Goal: Answer question/provide support: Answer question/provide support

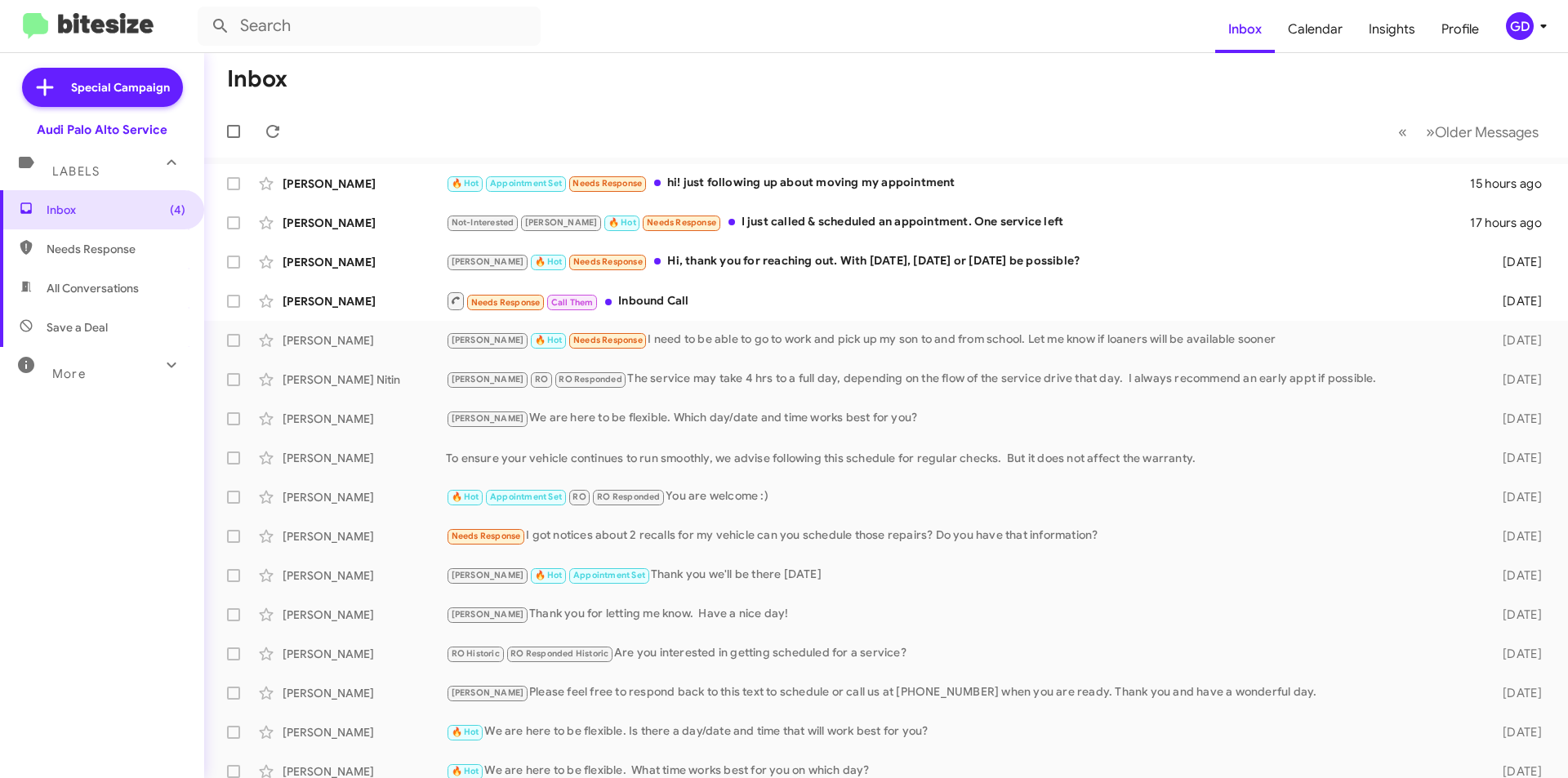
click at [101, 251] on span "Needs Response" at bounding box center [116, 250] width 139 height 17
type input "in:needs-response"
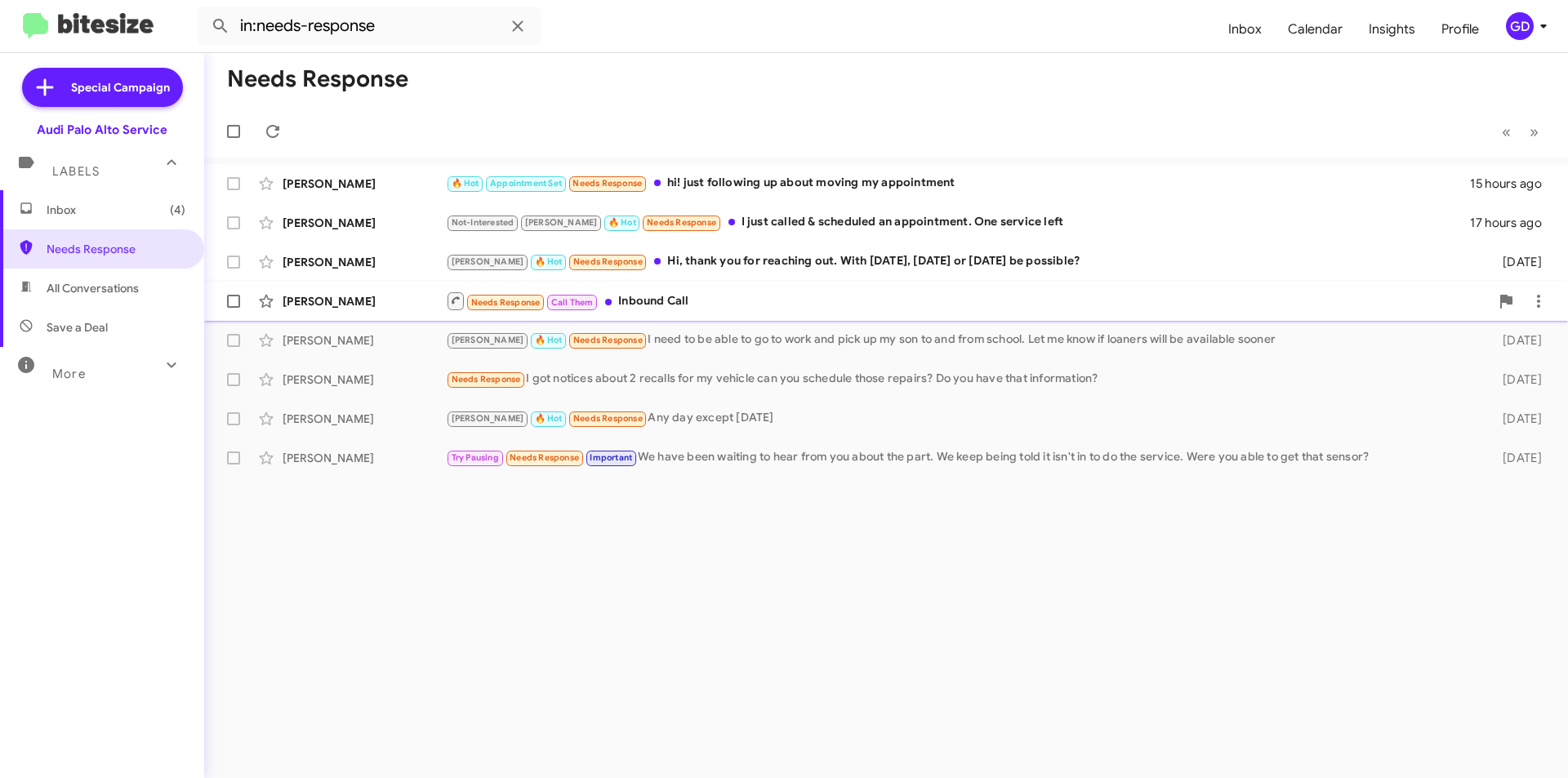
click at [306, 308] on div "[PERSON_NAME]" at bounding box center [364, 301] width 163 height 17
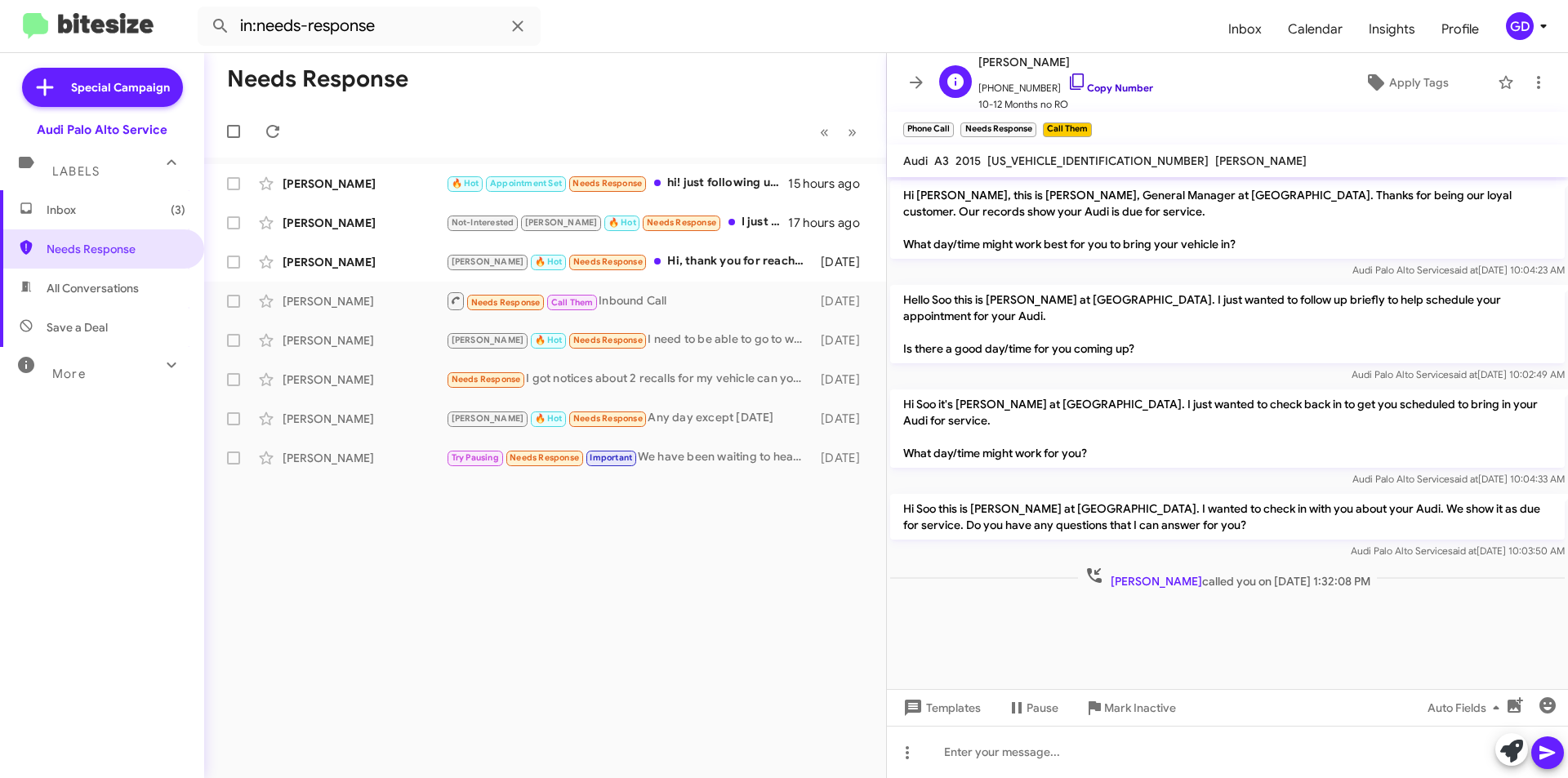
click at [1103, 84] on link "Copy Number" at bounding box center [1109, 87] width 86 height 12
click at [1409, 84] on span "Apply Tags" at bounding box center [1418, 83] width 60 height 29
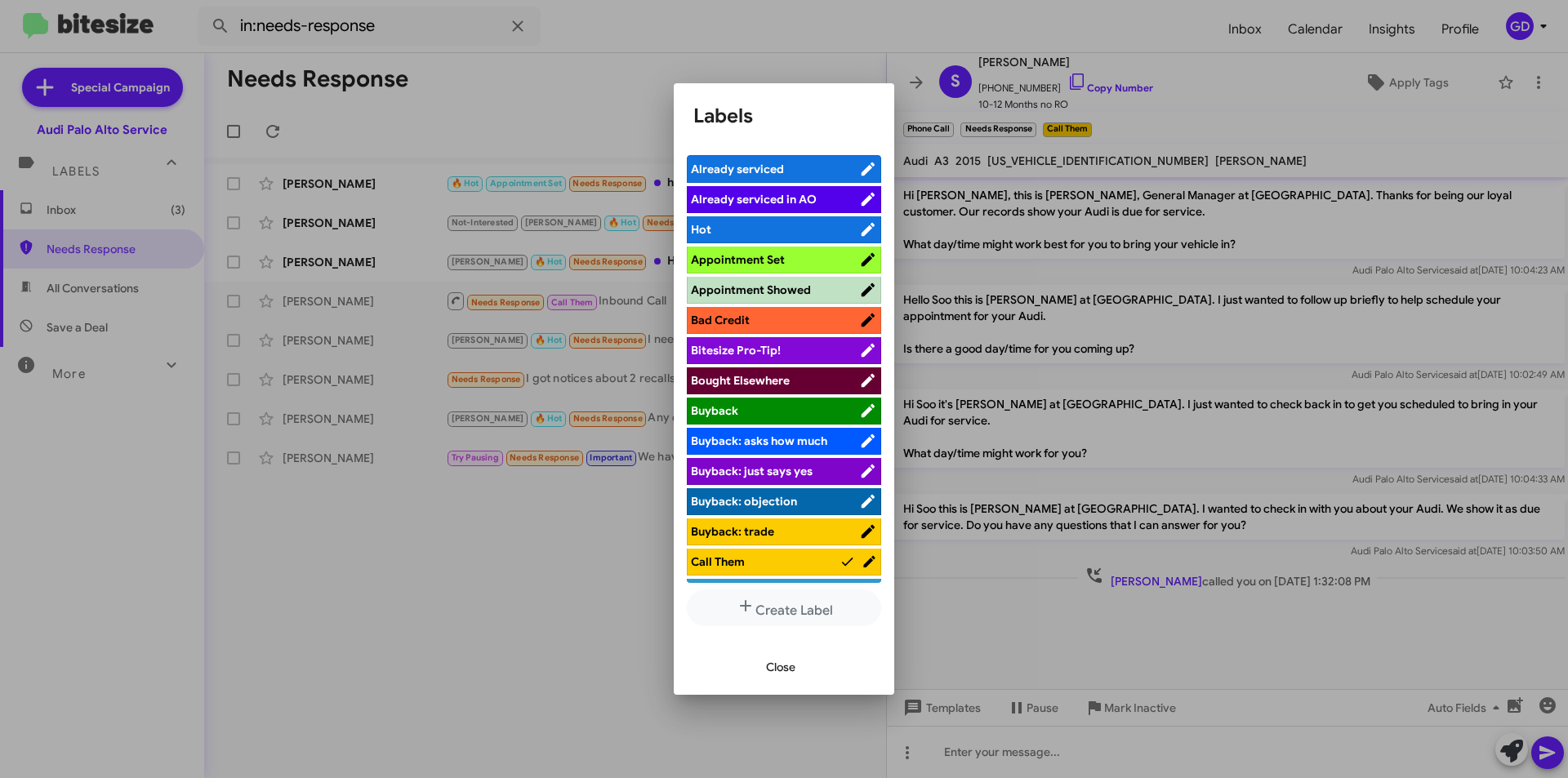
click at [753, 165] on span "Already serviced" at bounding box center [737, 169] width 93 height 15
click at [778, 668] on span "Close" at bounding box center [781, 668] width 29 height 29
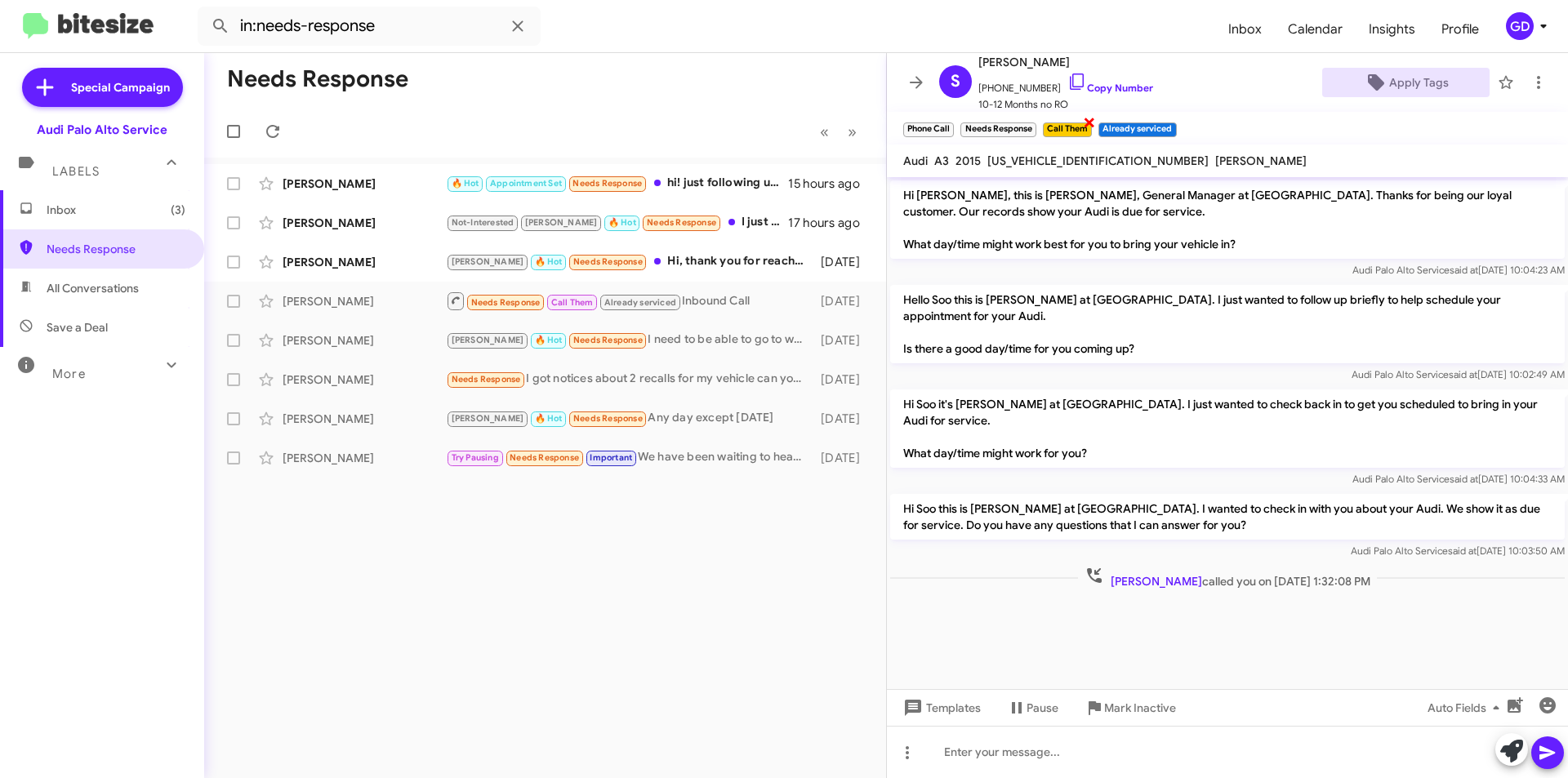
click at [1088, 122] on span "×" at bounding box center [1089, 121] width 13 height 19
click at [1034, 119] on span "×" at bounding box center [1034, 121] width 13 height 19
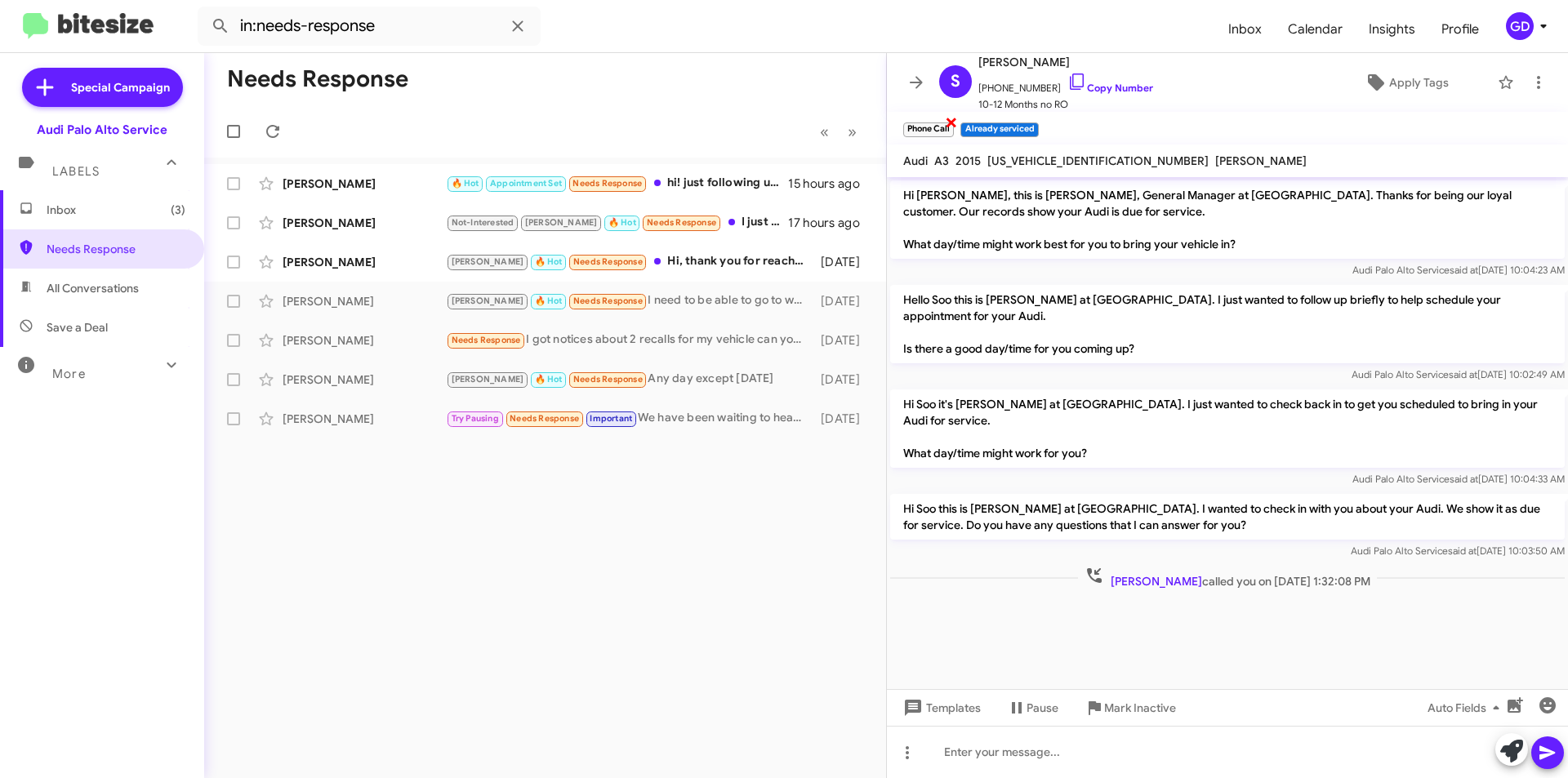
click at [947, 120] on span "×" at bounding box center [951, 121] width 13 height 19
click at [335, 270] on div "[PERSON_NAME]" at bounding box center [364, 262] width 163 height 17
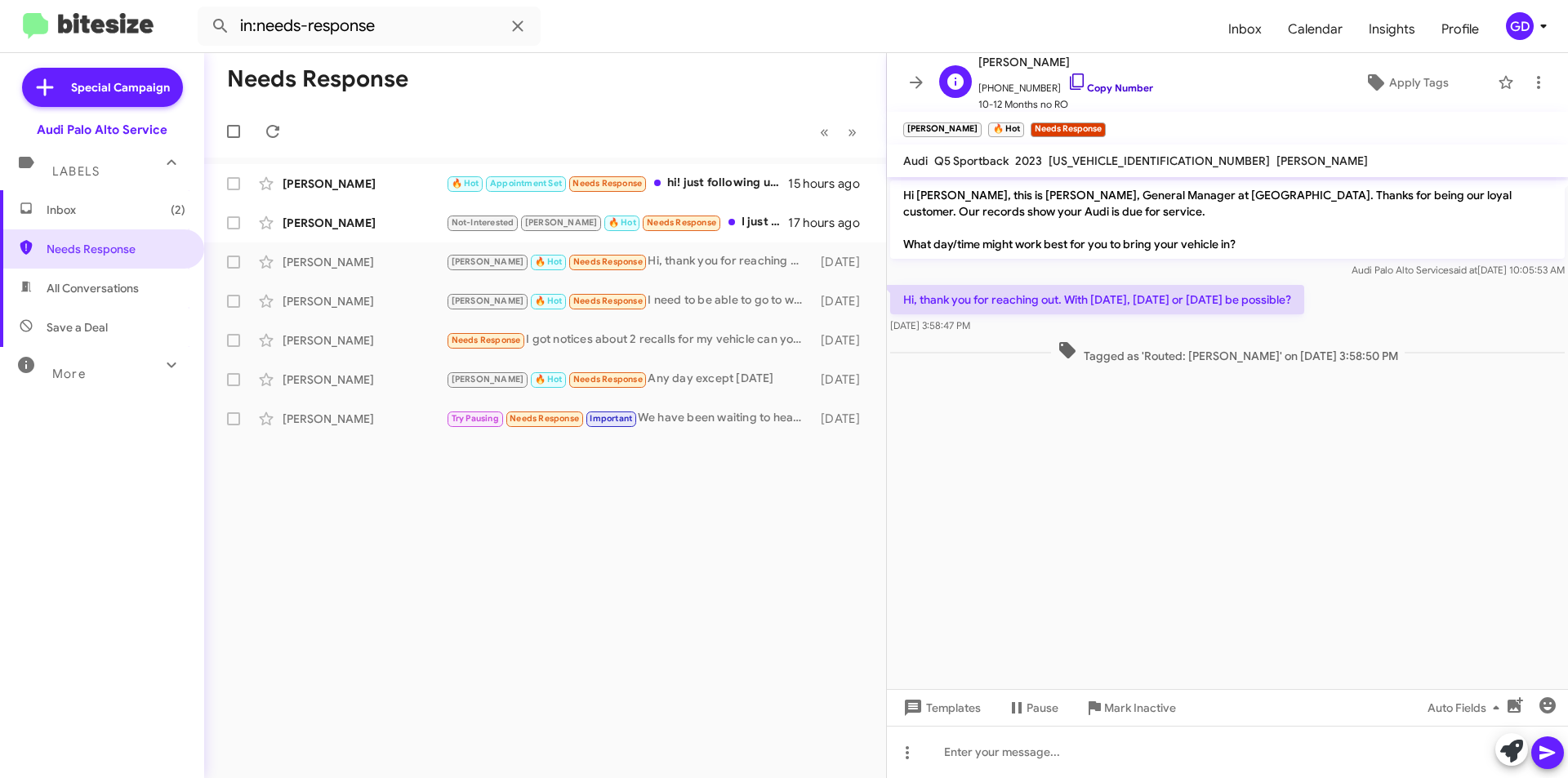
click at [1111, 89] on link "Copy Number" at bounding box center [1109, 87] width 86 height 12
click at [72, 220] on span "Inbox (2)" at bounding box center [102, 210] width 204 height 40
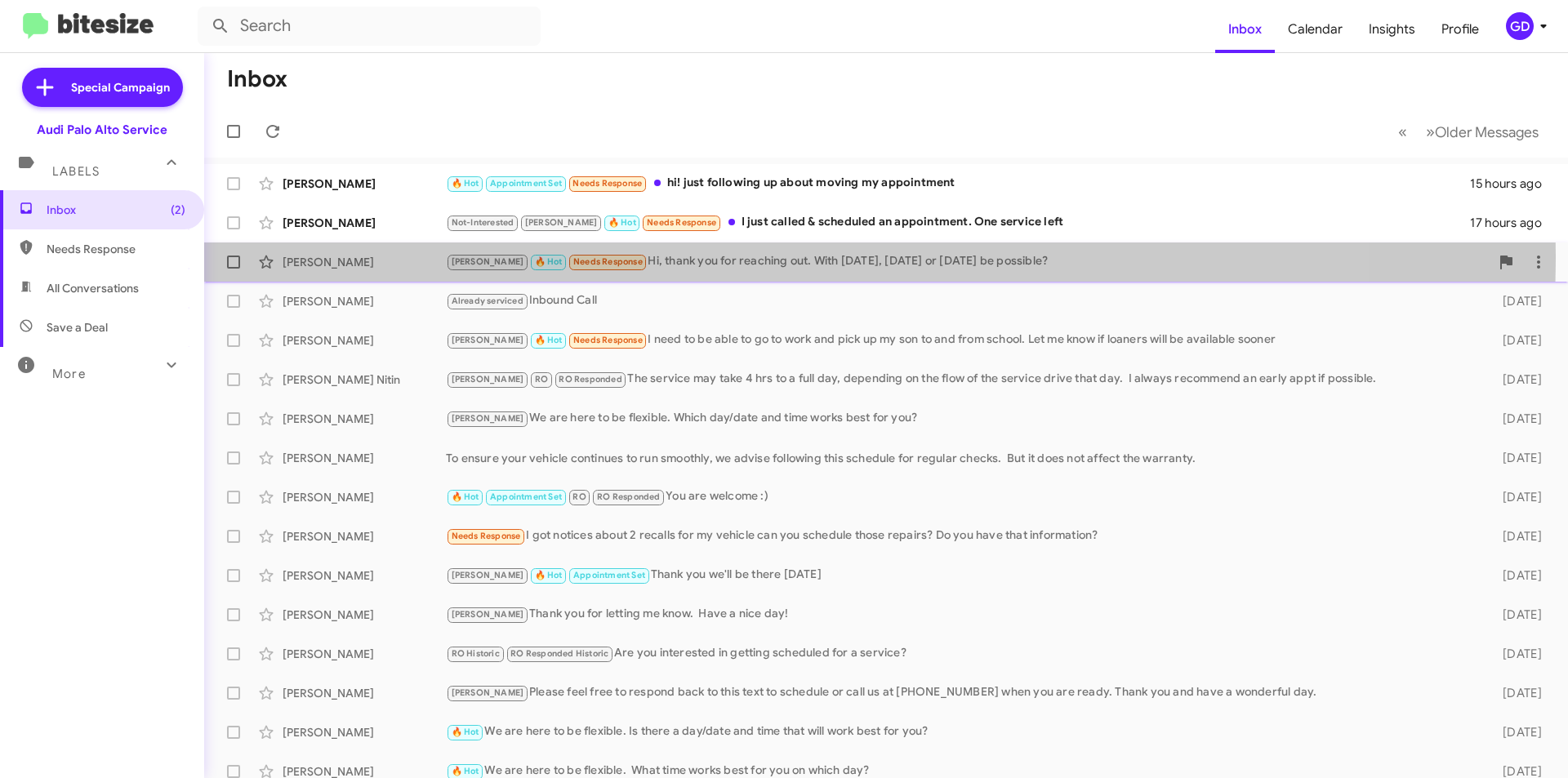
click at [320, 255] on div "[PERSON_NAME]" at bounding box center [364, 262] width 163 height 17
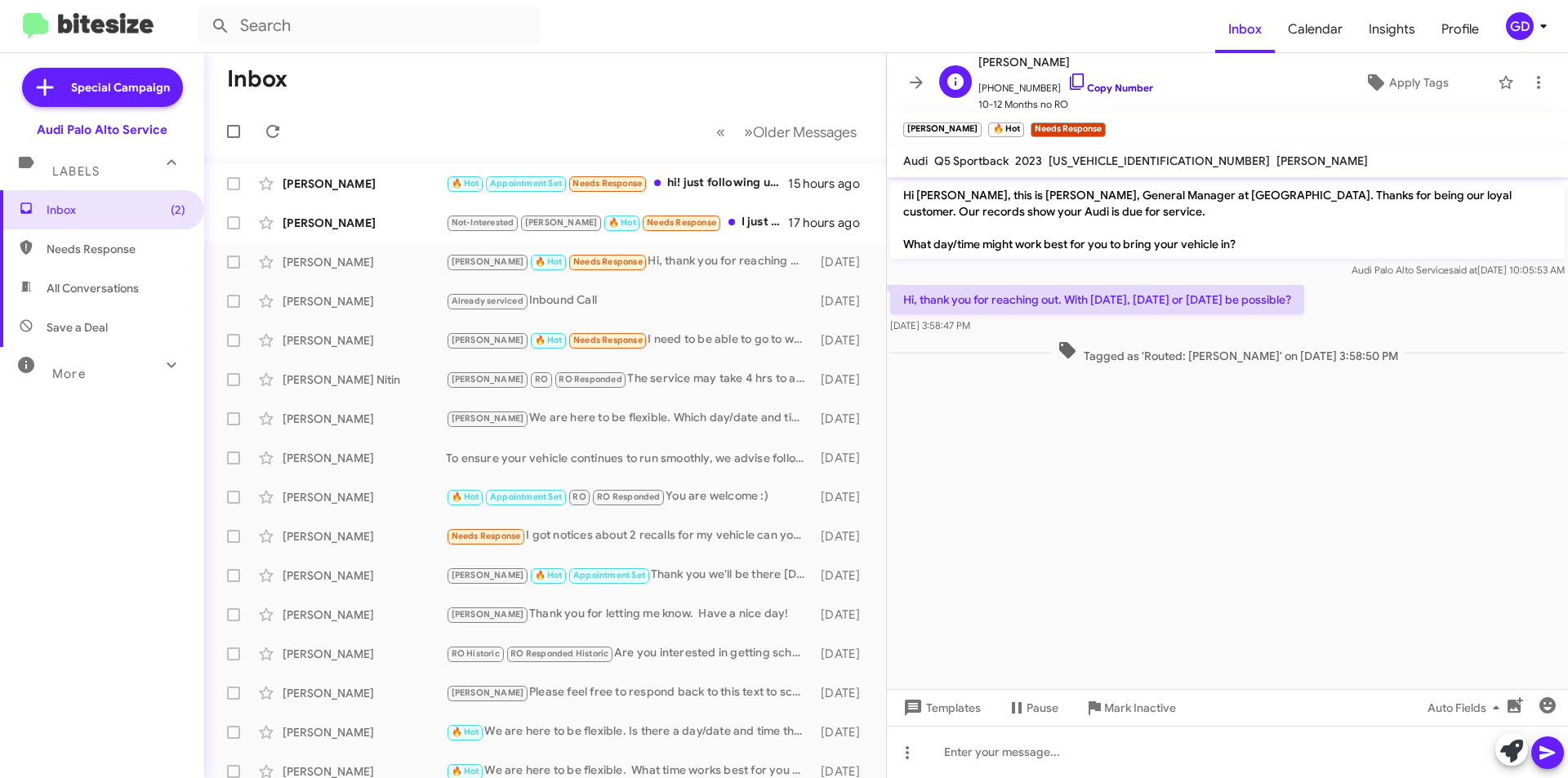
click at [1102, 85] on link "Copy Number" at bounding box center [1109, 87] width 86 height 12
click at [1402, 83] on span "Apply Tags" at bounding box center [1418, 83] width 60 height 29
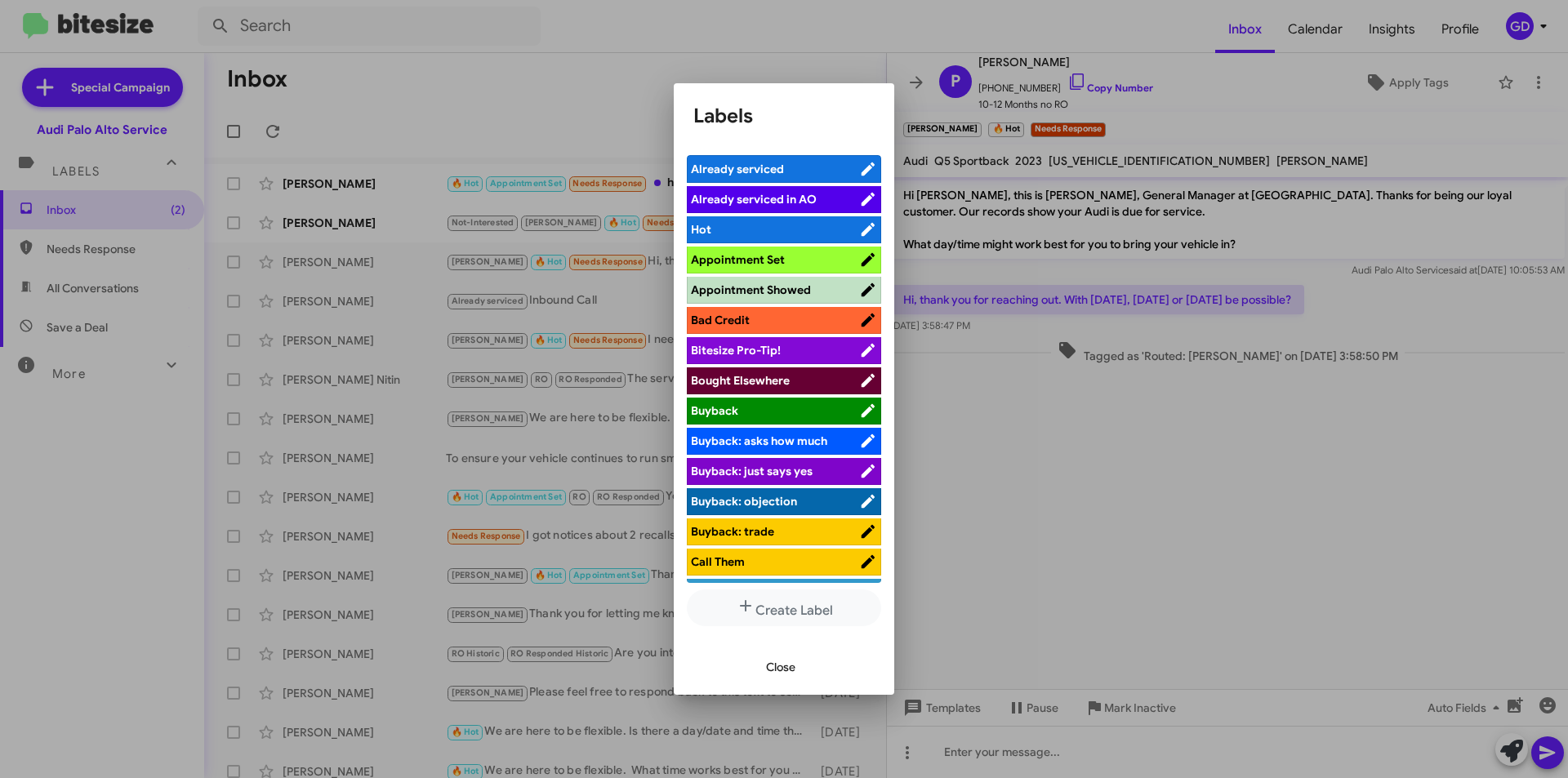
click at [731, 257] on span "Appointment Set" at bounding box center [738, 260] width 94 height 15
click at [769, 667] on span "Close" at bounding box center [781, 668] width 29 height 29
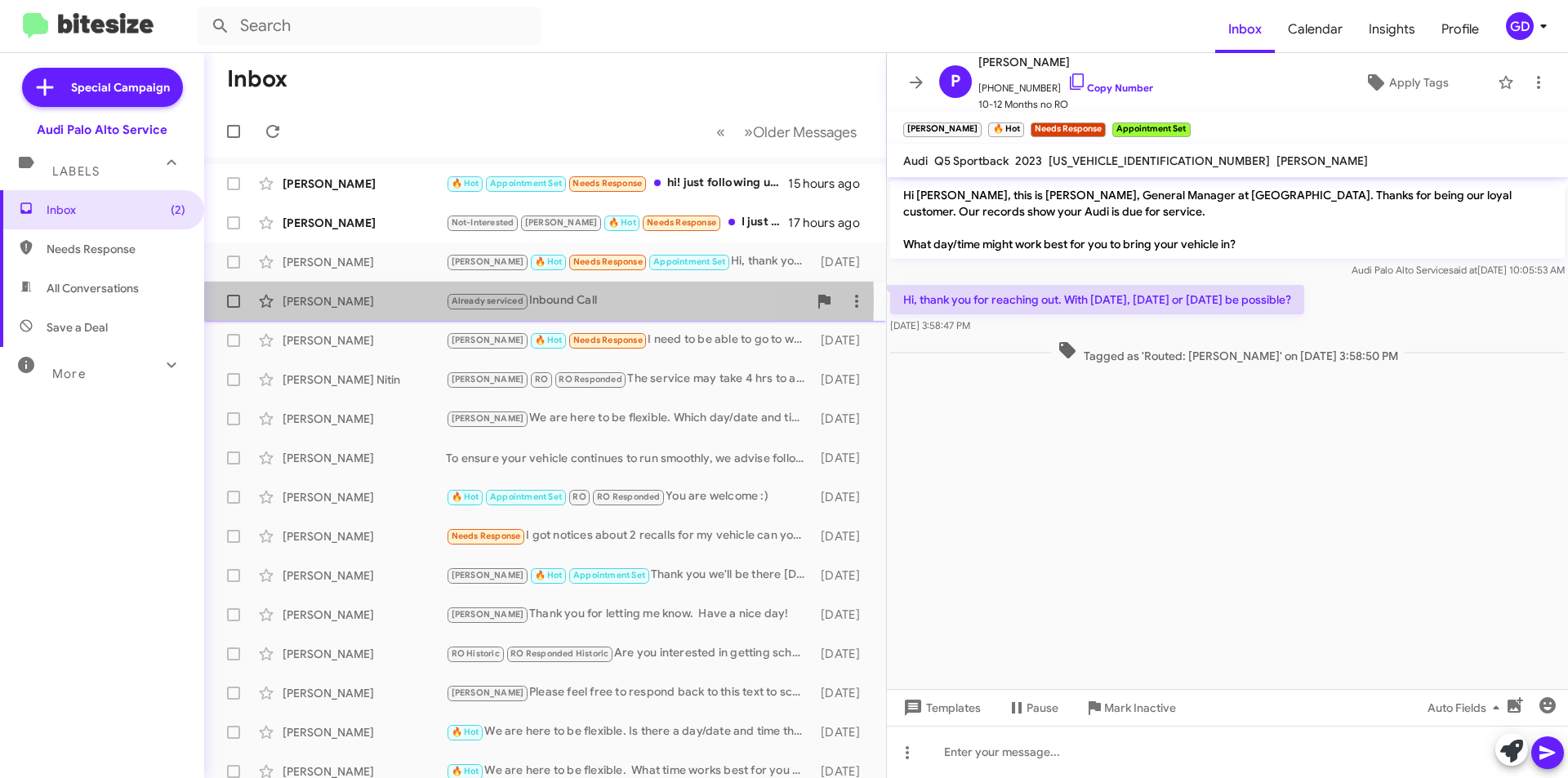
click at [307, 301] on div "[PERSON_NAME]" at bounding box center [364, 301] width 163 height 17
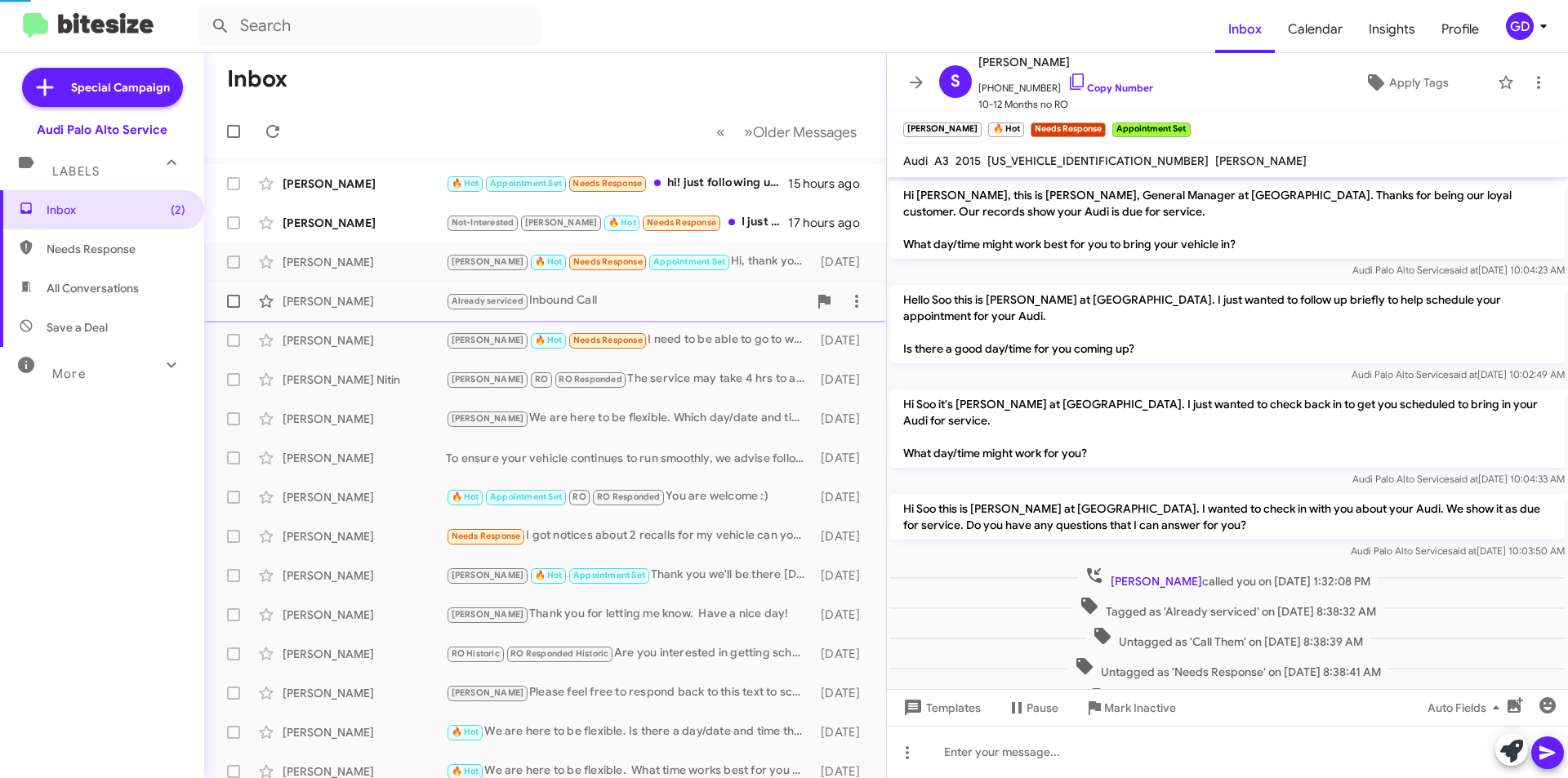
scroll to position [62, 0]
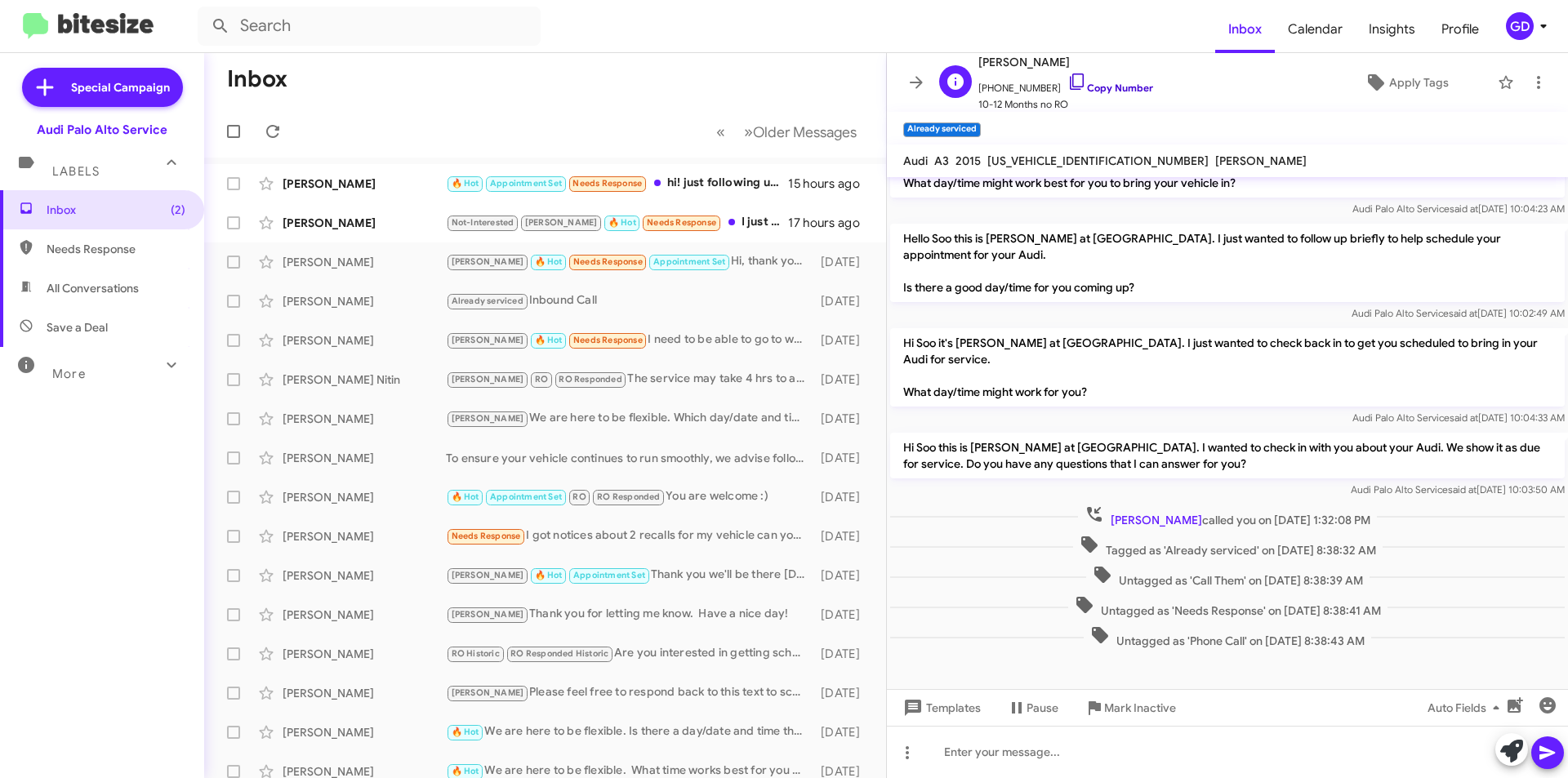
click at [1109, 82] on link "Copy Number" at bounding box center [1109, 87] width 86 height 12
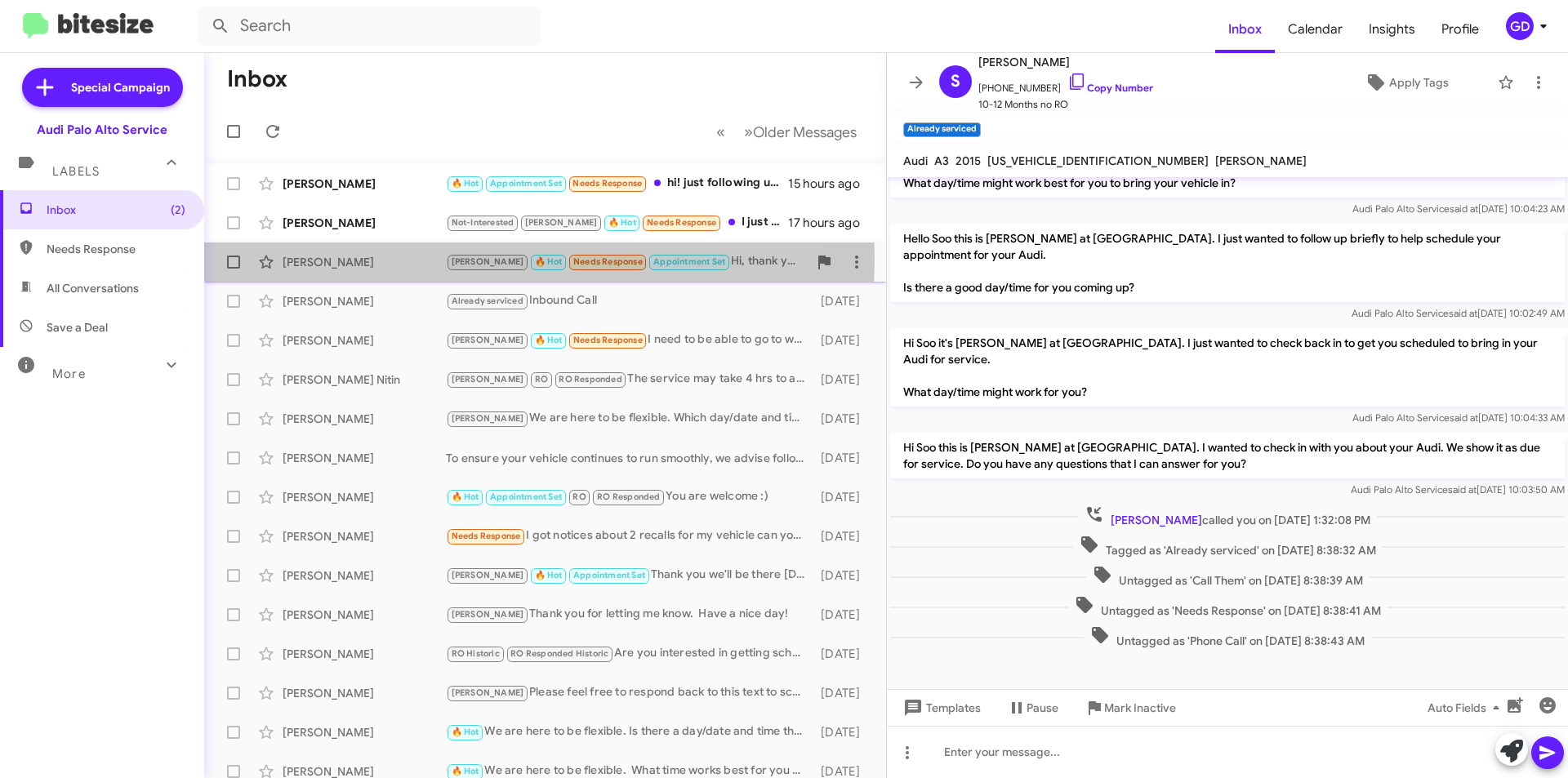
click at [328, 260] on div "[PERSON_NAME]" at bounding box center [364, 262] width 163 height 17
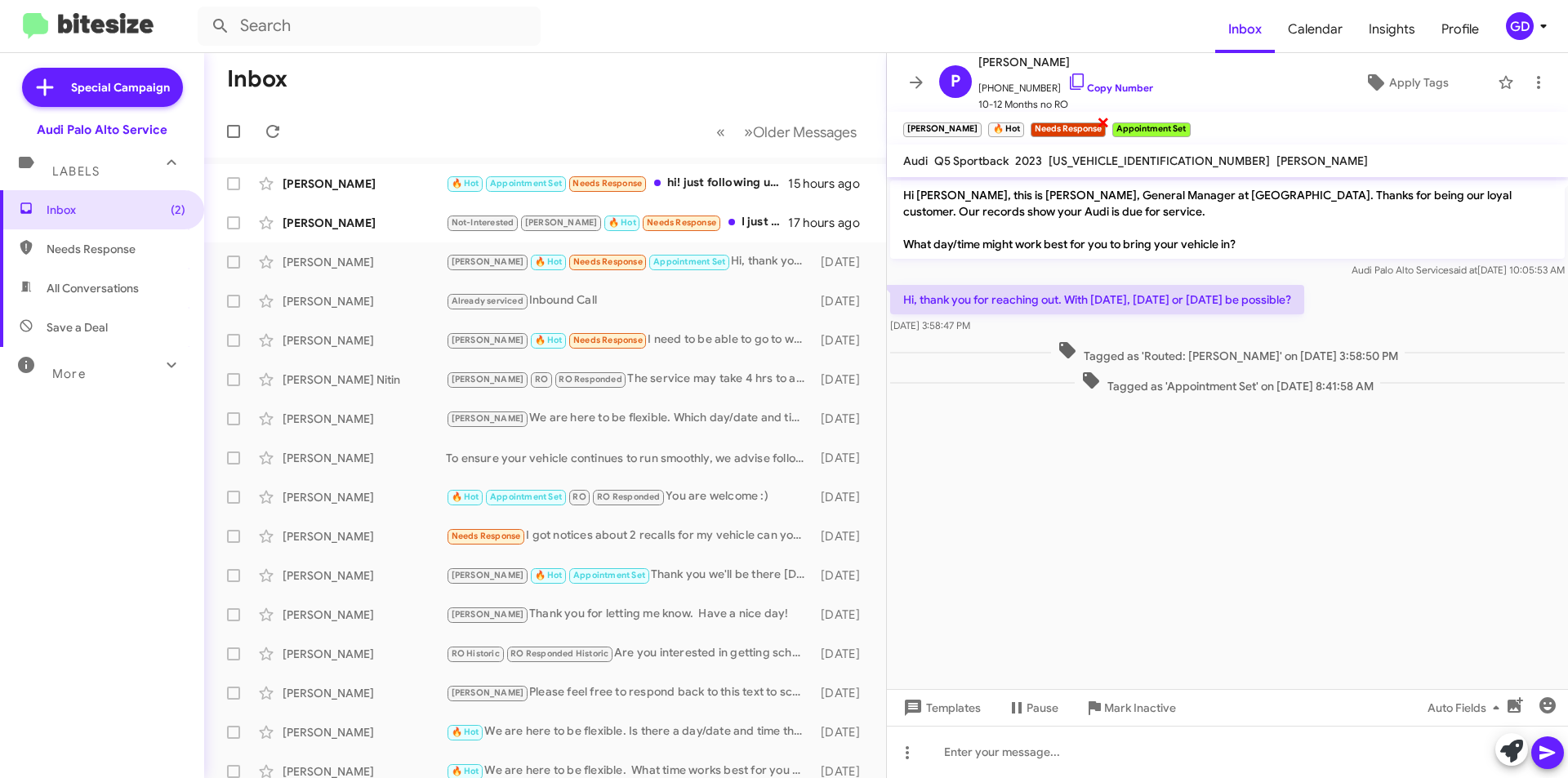
click at [1097, 122] on span "×" at bounding box center [1103, 121] width 13 height 19
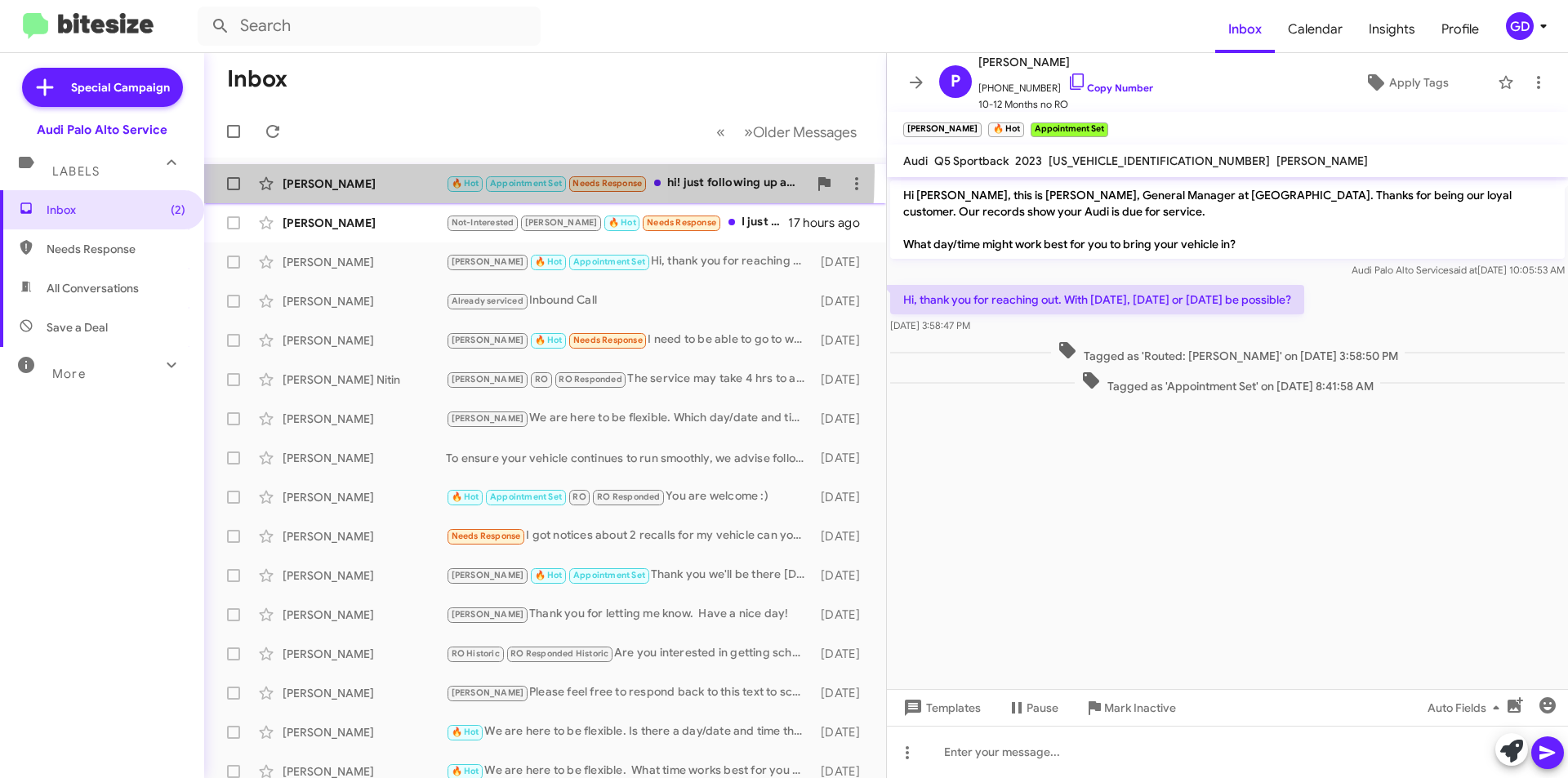
click at [354, 174] on div "[PERSON_NAME] 🔥 Hot Appointment Set Needs Response hi! just following up about …" at bounding box center [545, 183] width 656 height 32
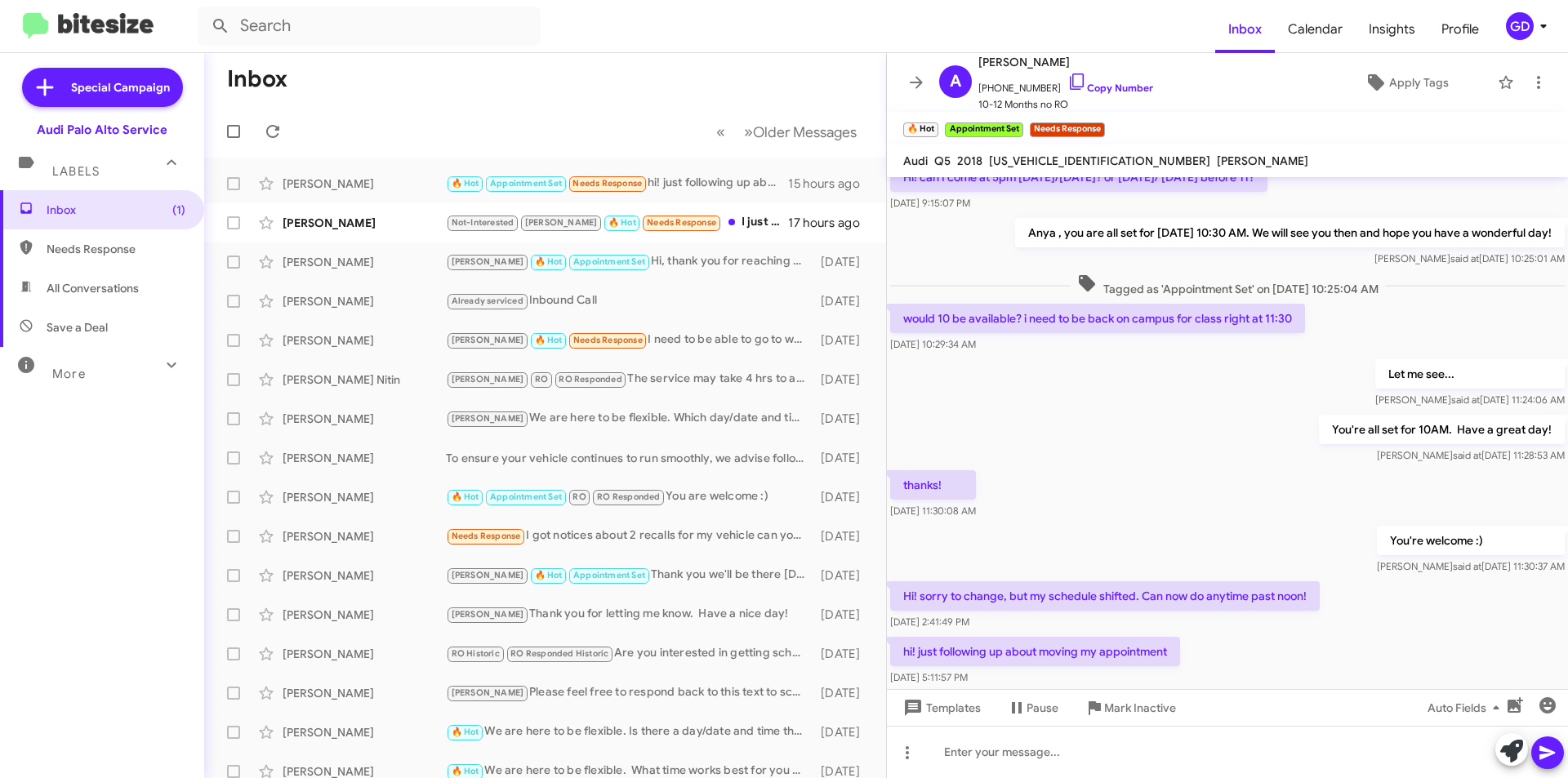
scroll to position [271, 0]
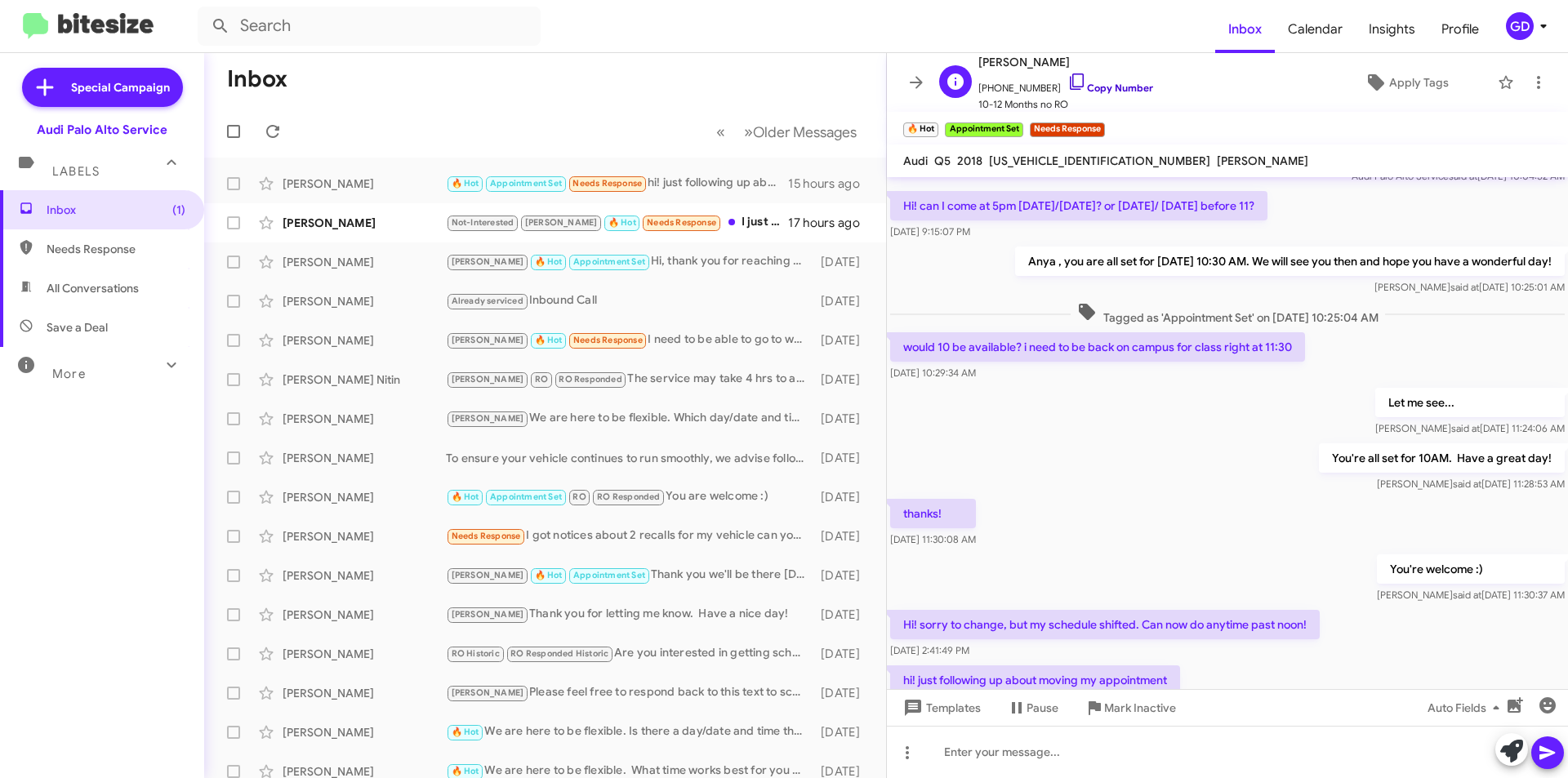
click at [1097, 85] on link "Copy Number" at bounding box center [1109, 87] width 86 height 12
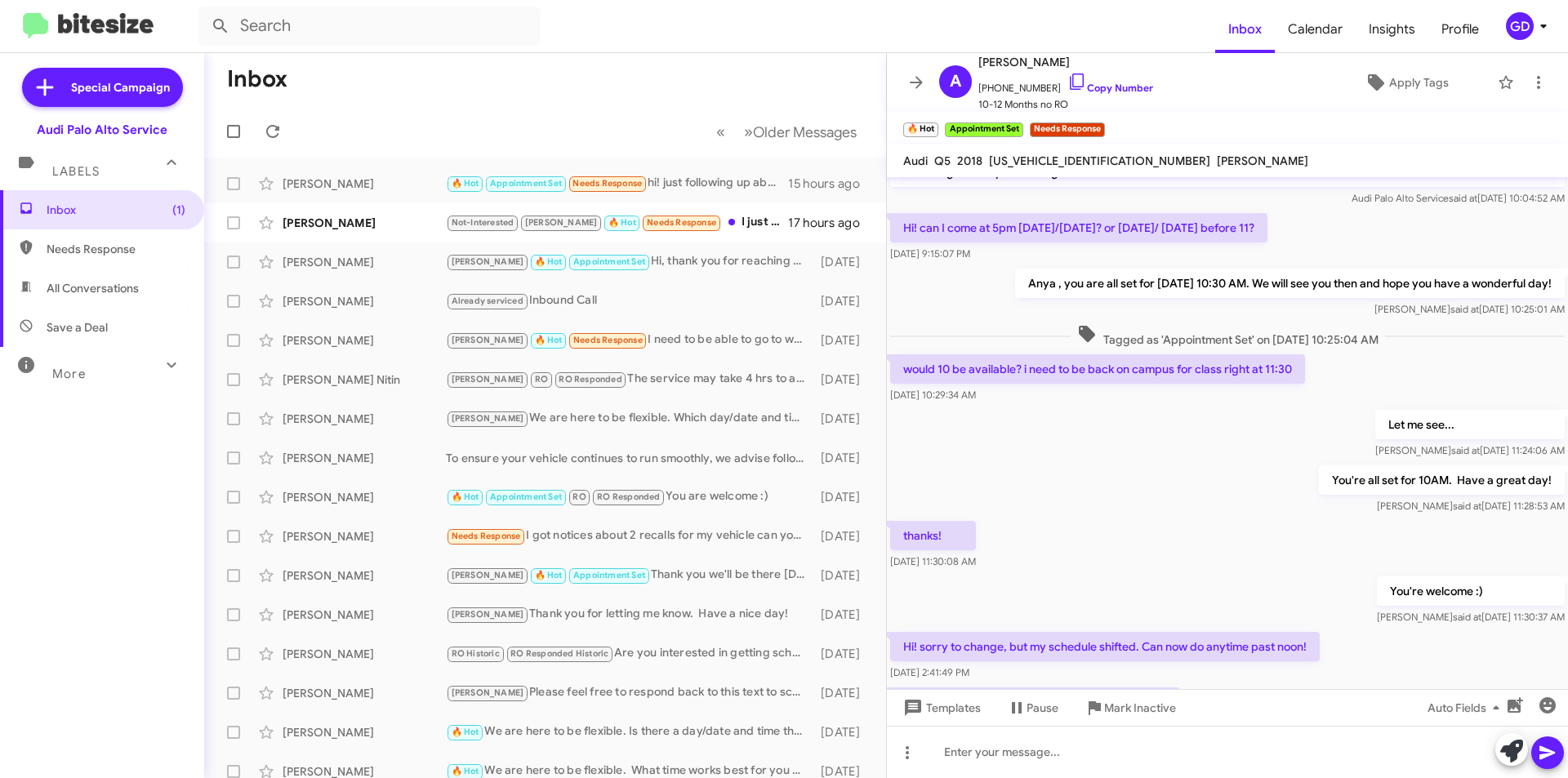
scroll to position [189, 0]
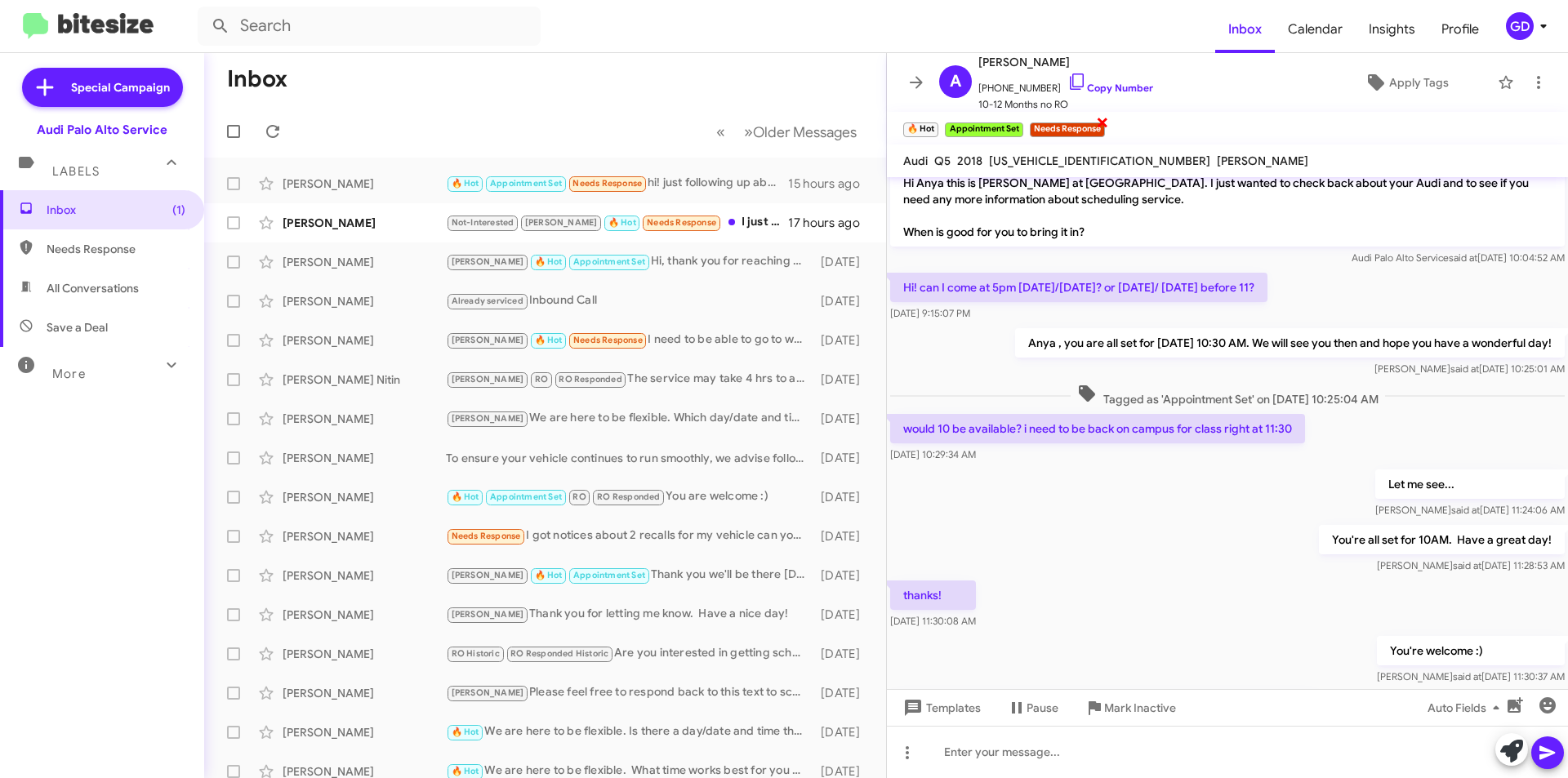
click at [1101, 122] on span "×" at bounding box center [1102, 121] width 13 height 19
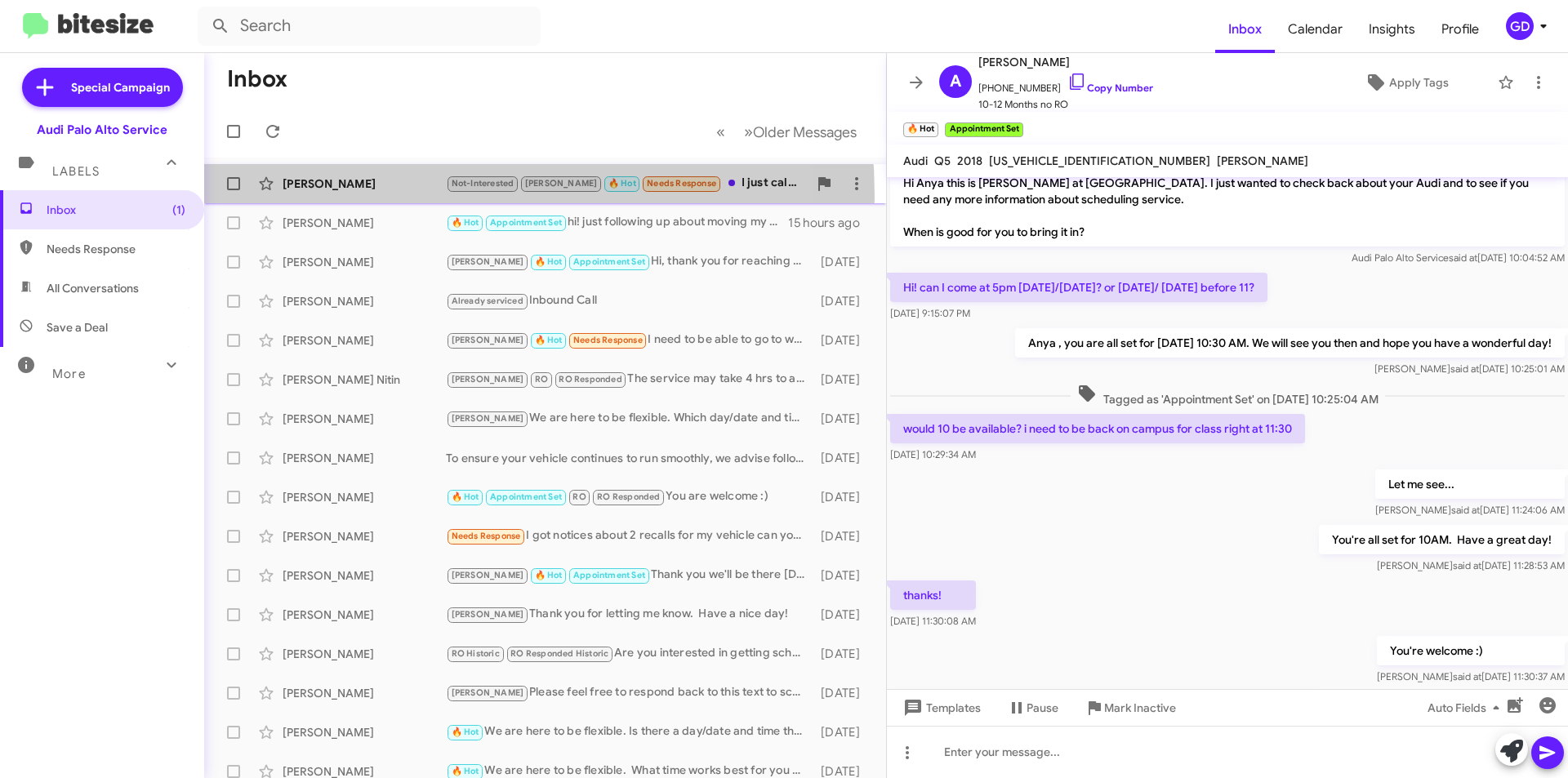
click at [325, 197] on div "[PERSON_NAME] Not-Interested [PERSON_NAME] 🔥 Hot Needs Response I just called &…" at bounding box center [545, 183] width 656 height 32
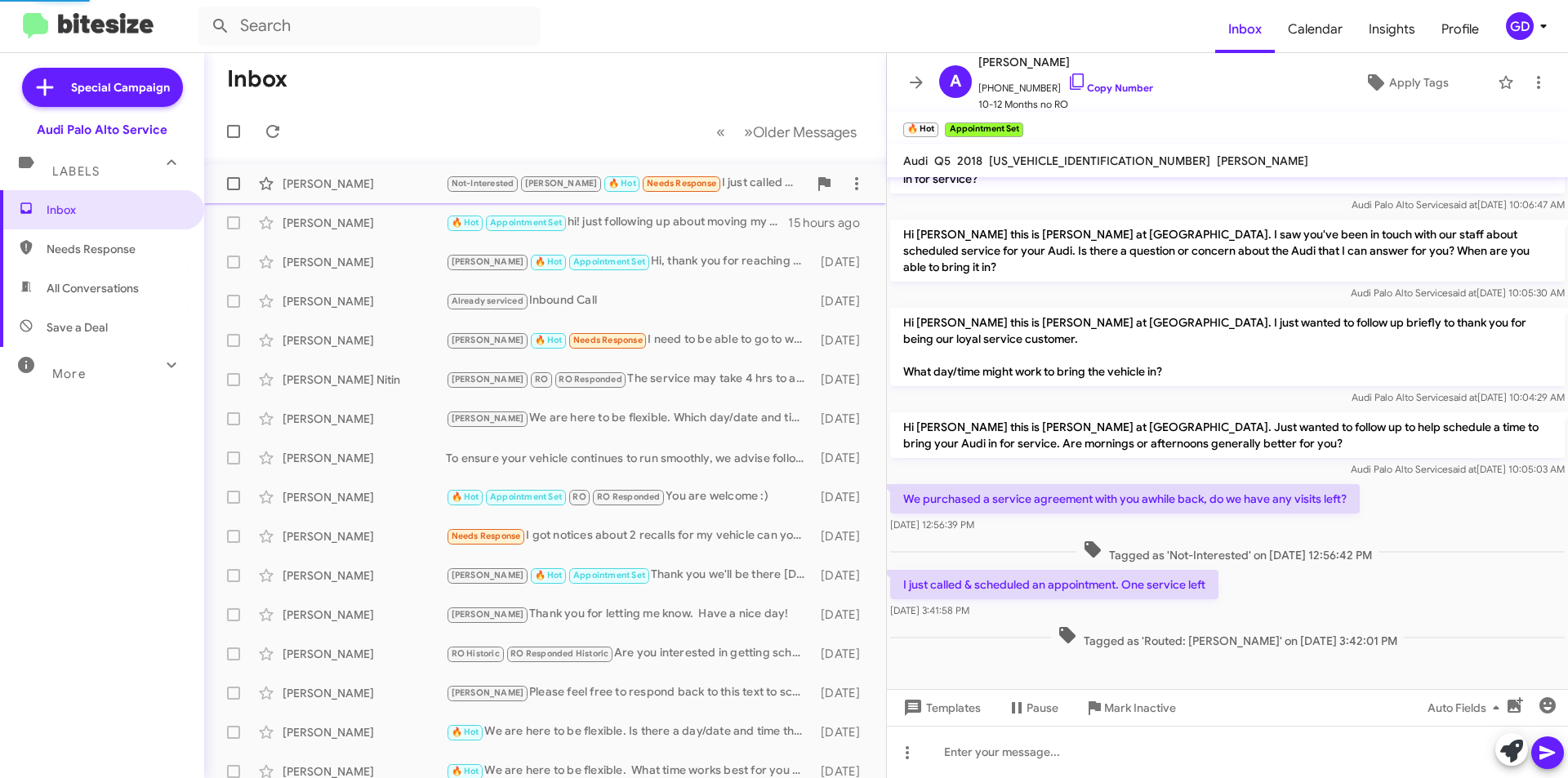
scroll to position [121, 0]
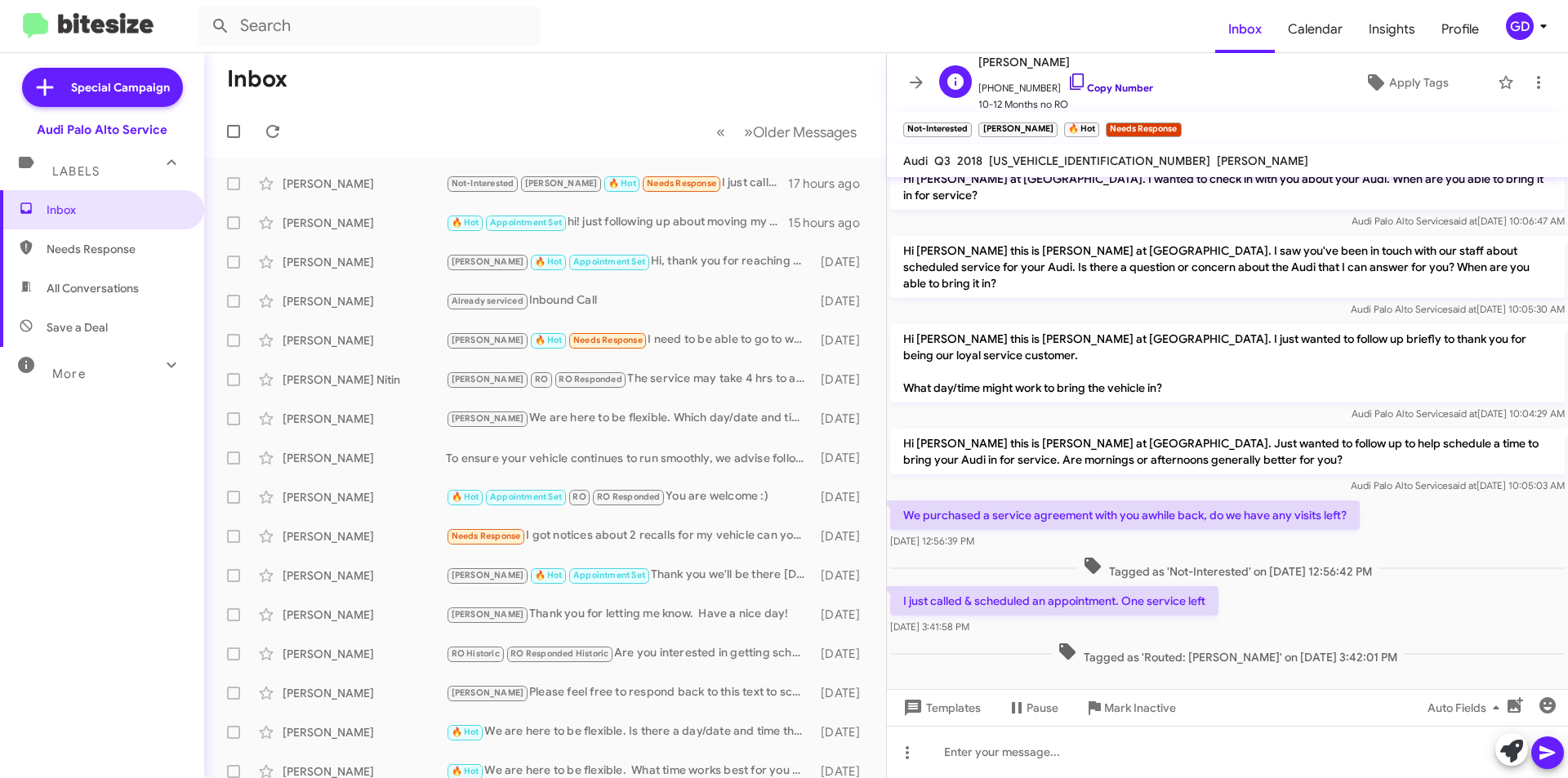
click at [1095, 86] on link "Copy Number" at bounding box center [1109, 87] width 86 height 12
click at [1395, 85] on span "Apply Tags" at bounding box center [1418, 83] width 60 height 29
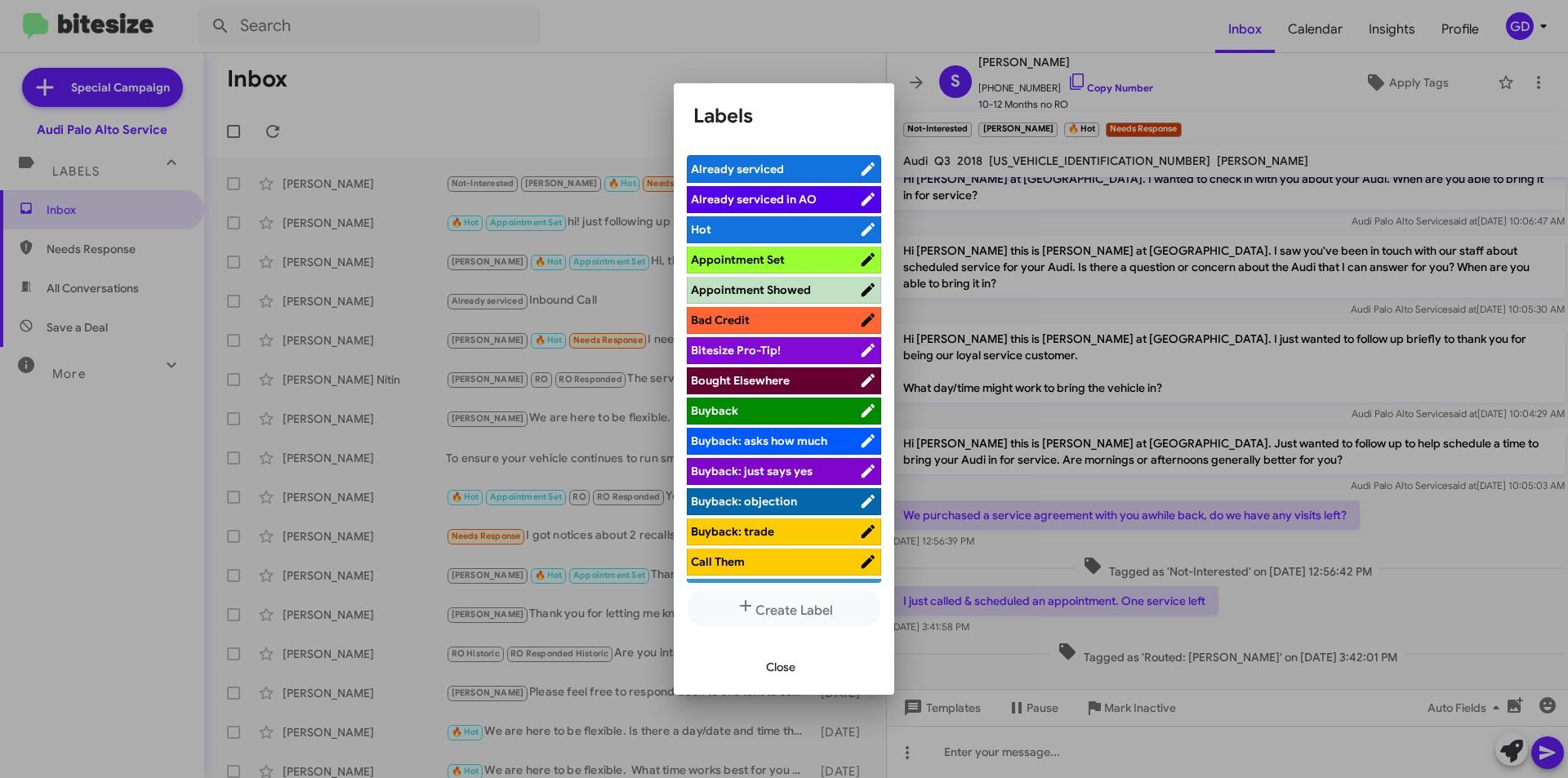
click at [775, 261] on span "Appointment Set" at bounding box center [738, 260] width 94 height 15
click at [778, 663] on span "Close" at bounding box center [781, 668] width 29 height 29
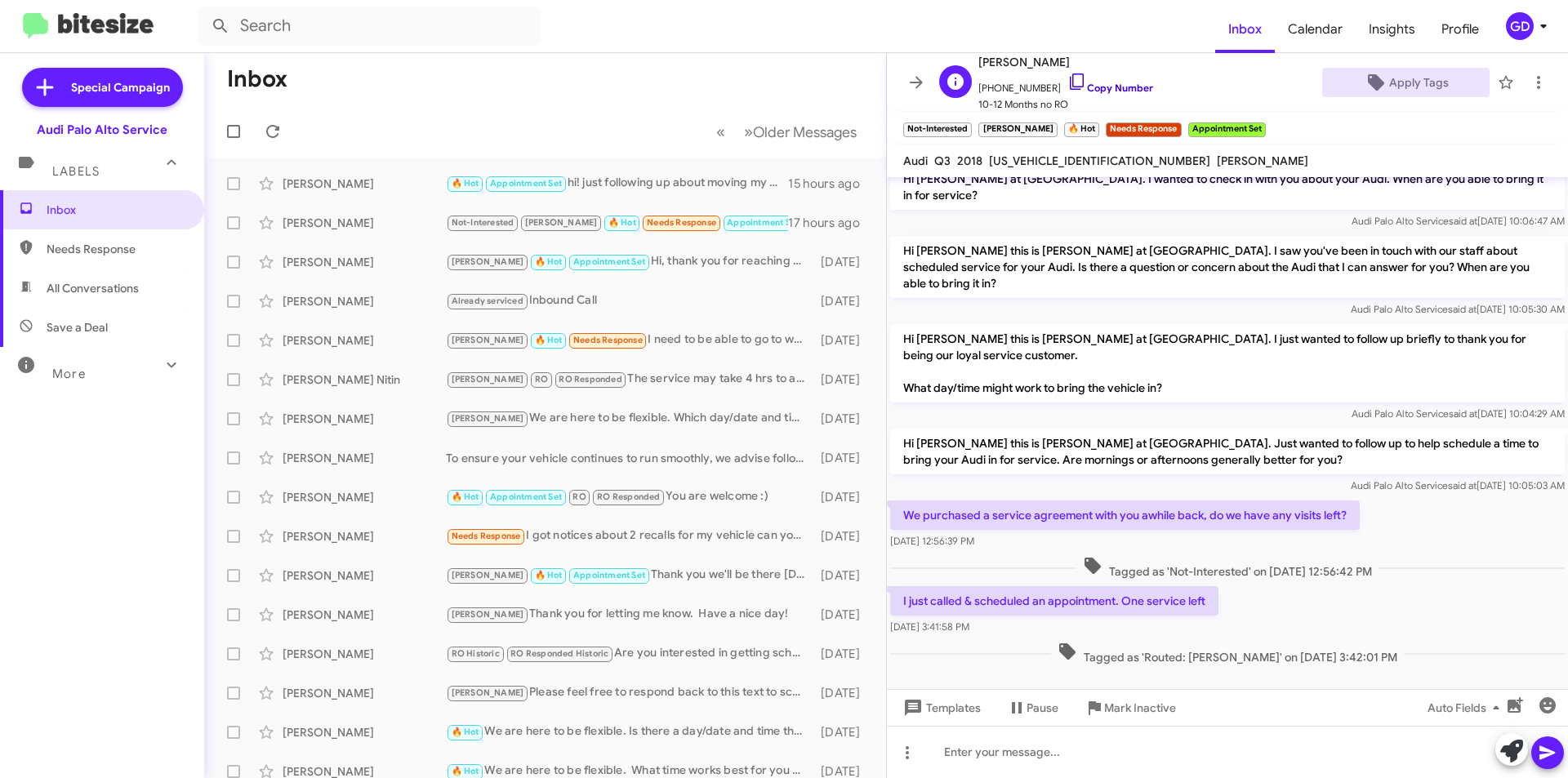
click at [1099, 85] on link "Copy Number" at bounding box center [1109, 87] width 86 height 12
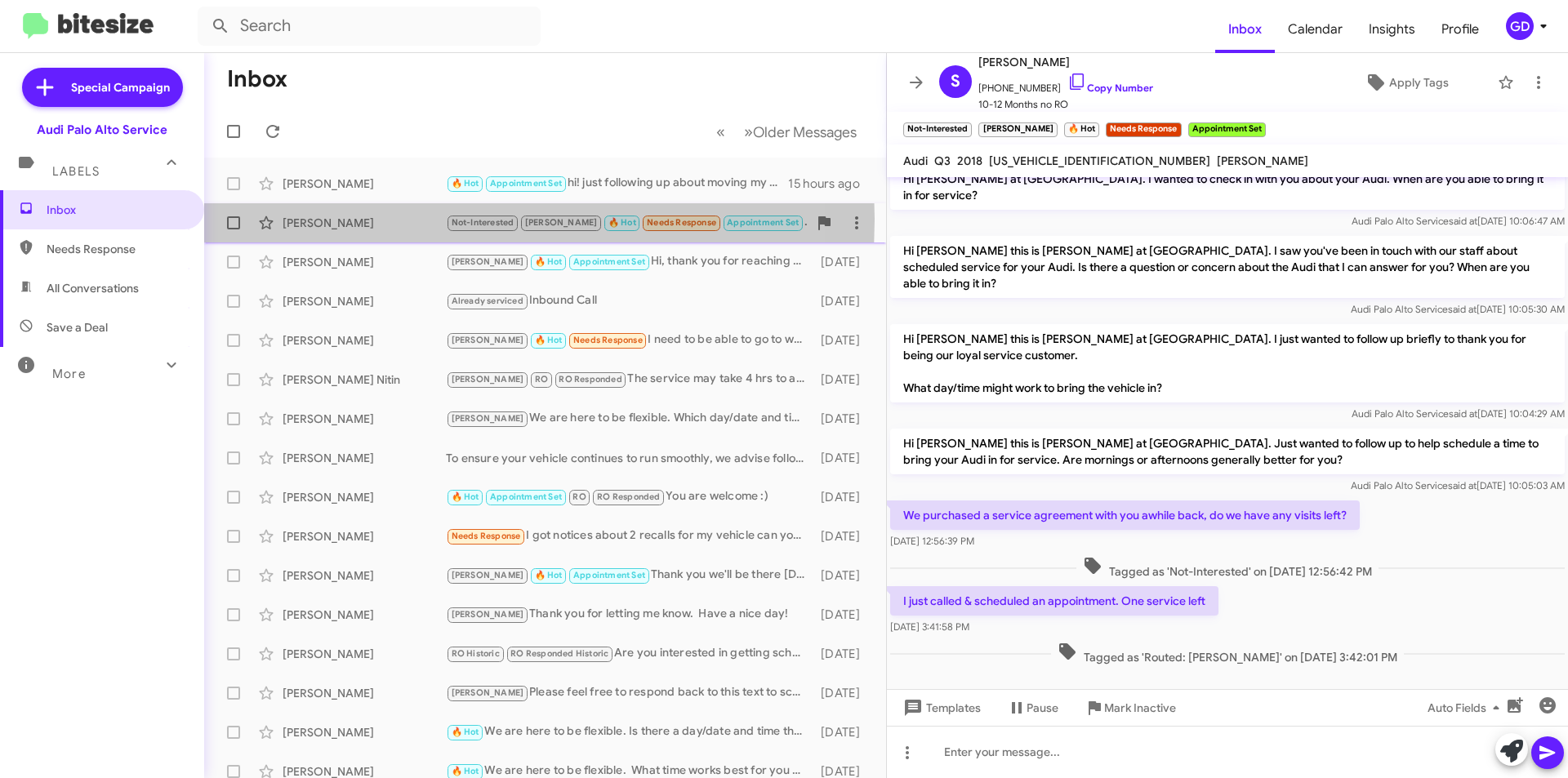
click at [331, 220] on div "[PERSON_NAME]" at bounding box center [364, 223] width 163 height 17
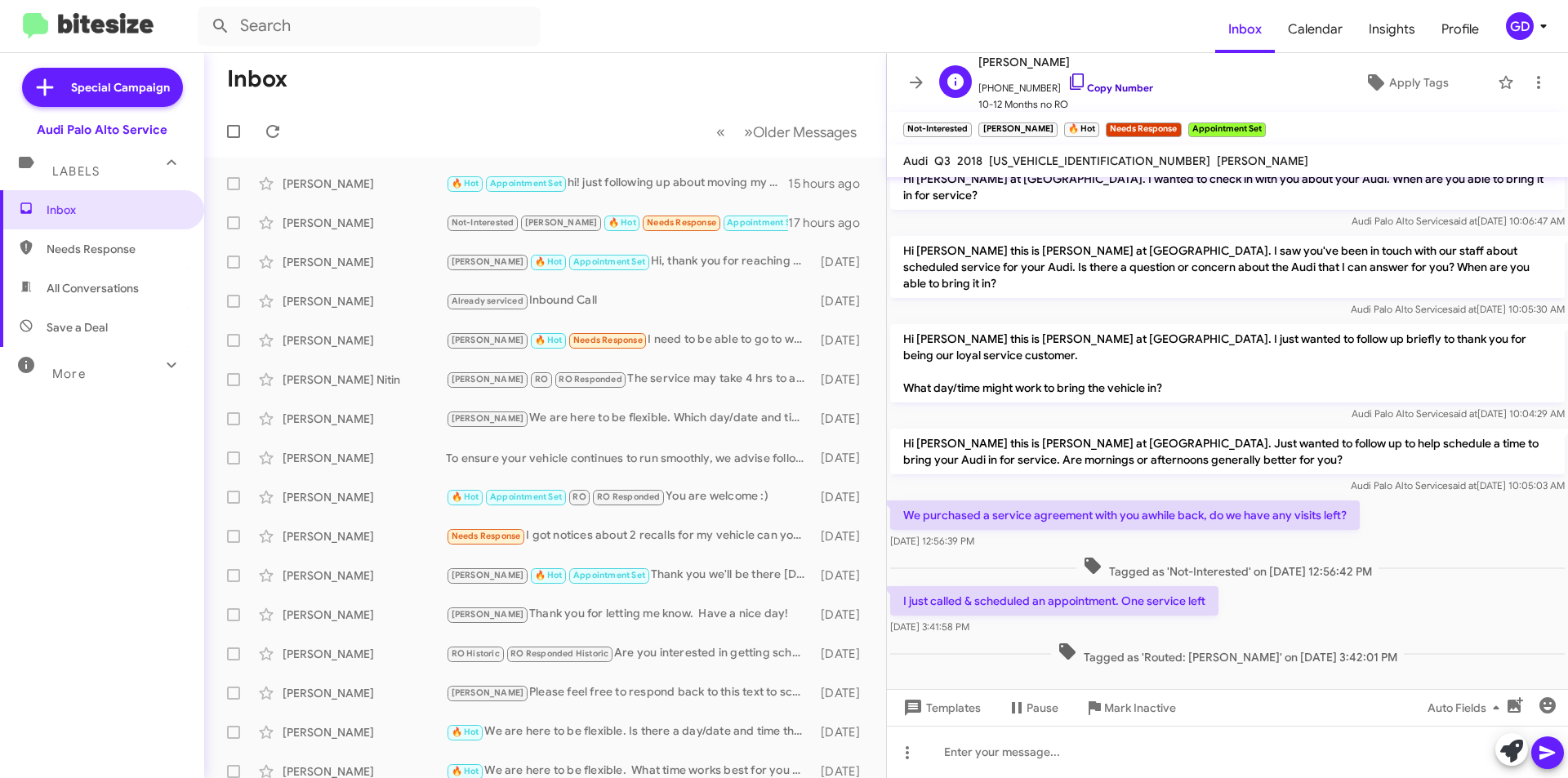
click at [1117, 90] on link "Copy Number" at bounding box center [1109, 87] width 86 height 12
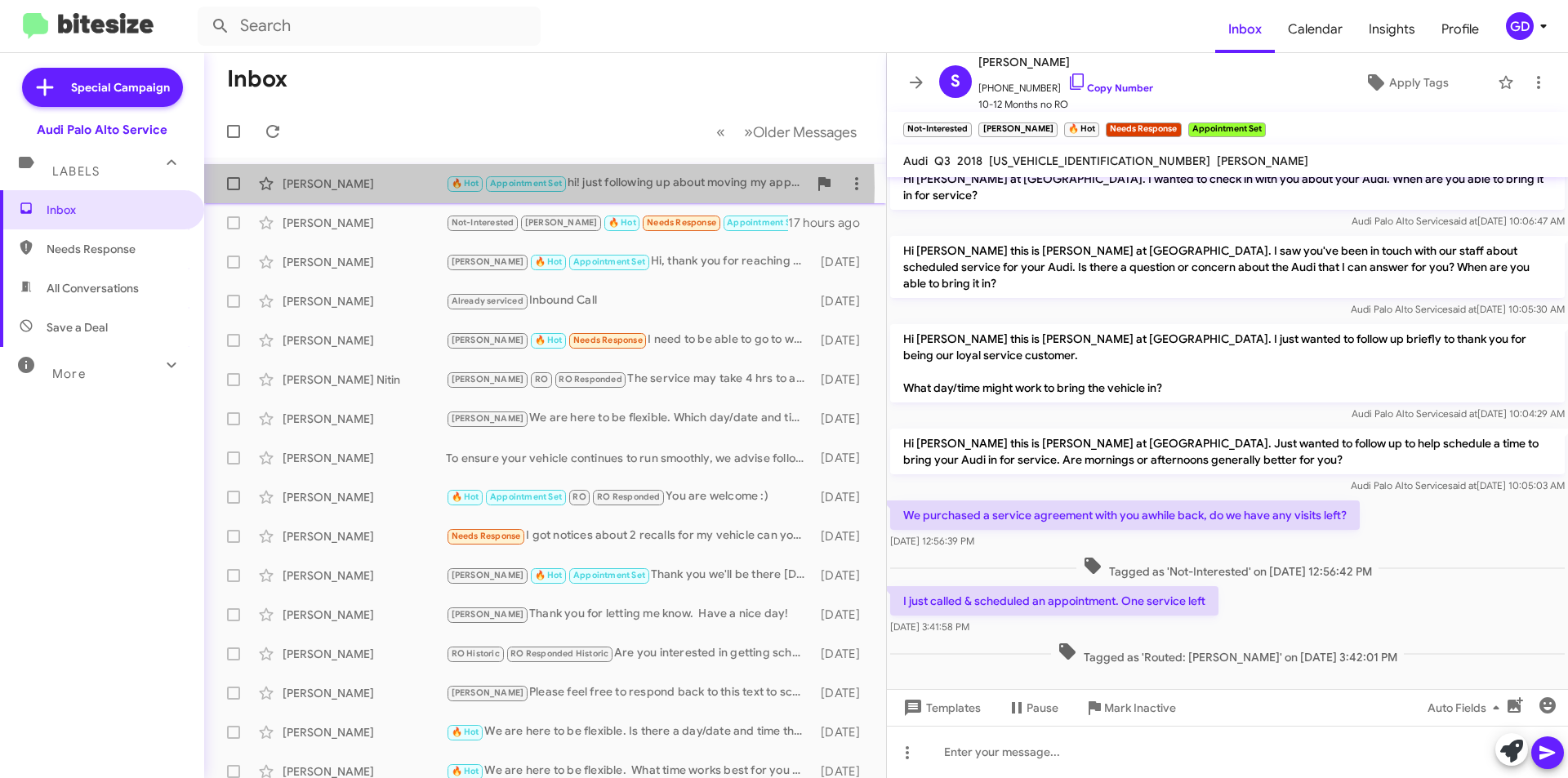
click at [338, 188] on div "[PERSON_NAME]" at bounding box center [364, 184] width 163 height 17
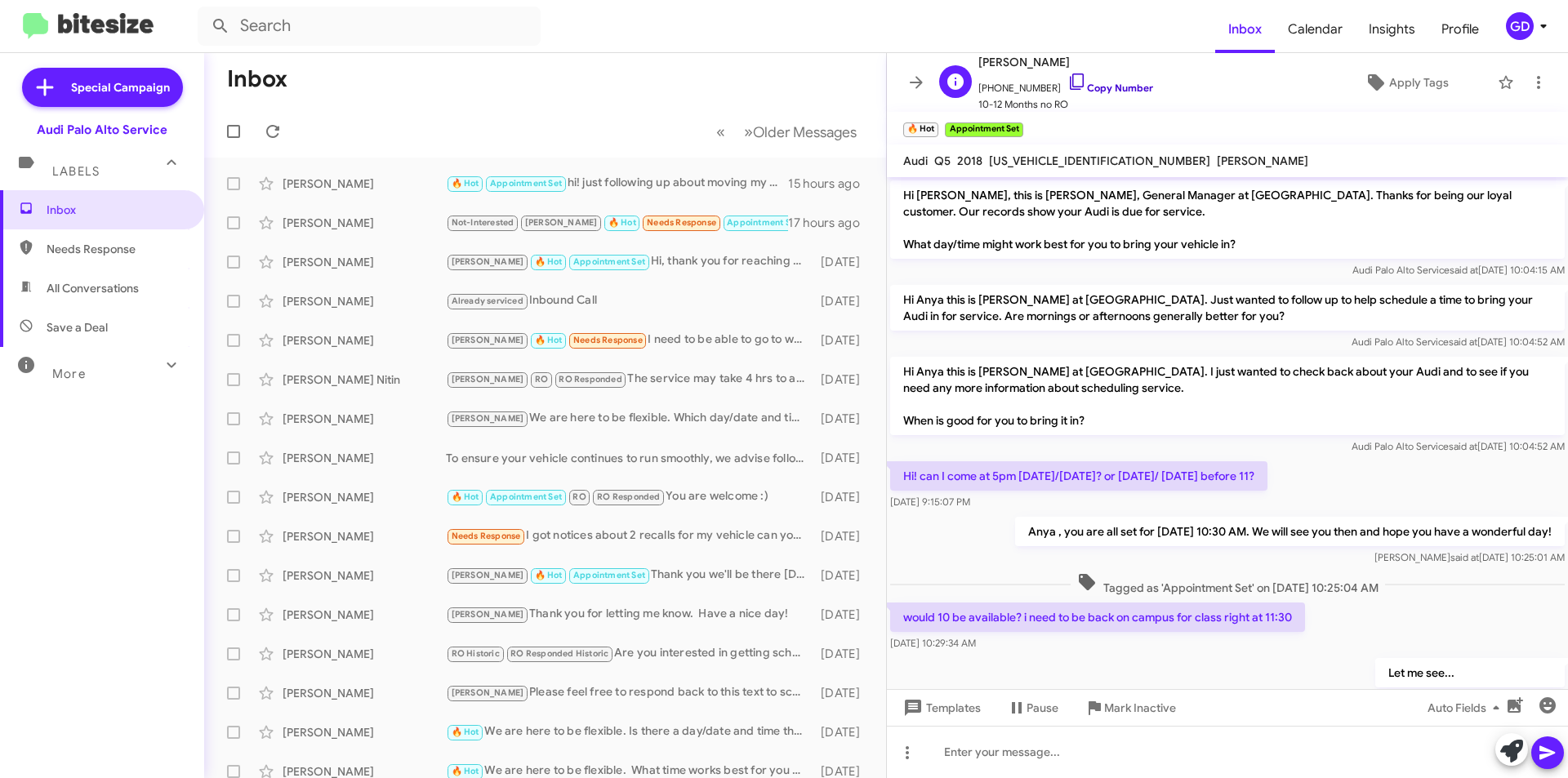
click at [1105, 87] on link "Copy Number" at bounding box center [1109, 87] width 86 height 12
click at [75, 253] on span "Needs Response" at bounding box center [116, 250] width 139 height 17
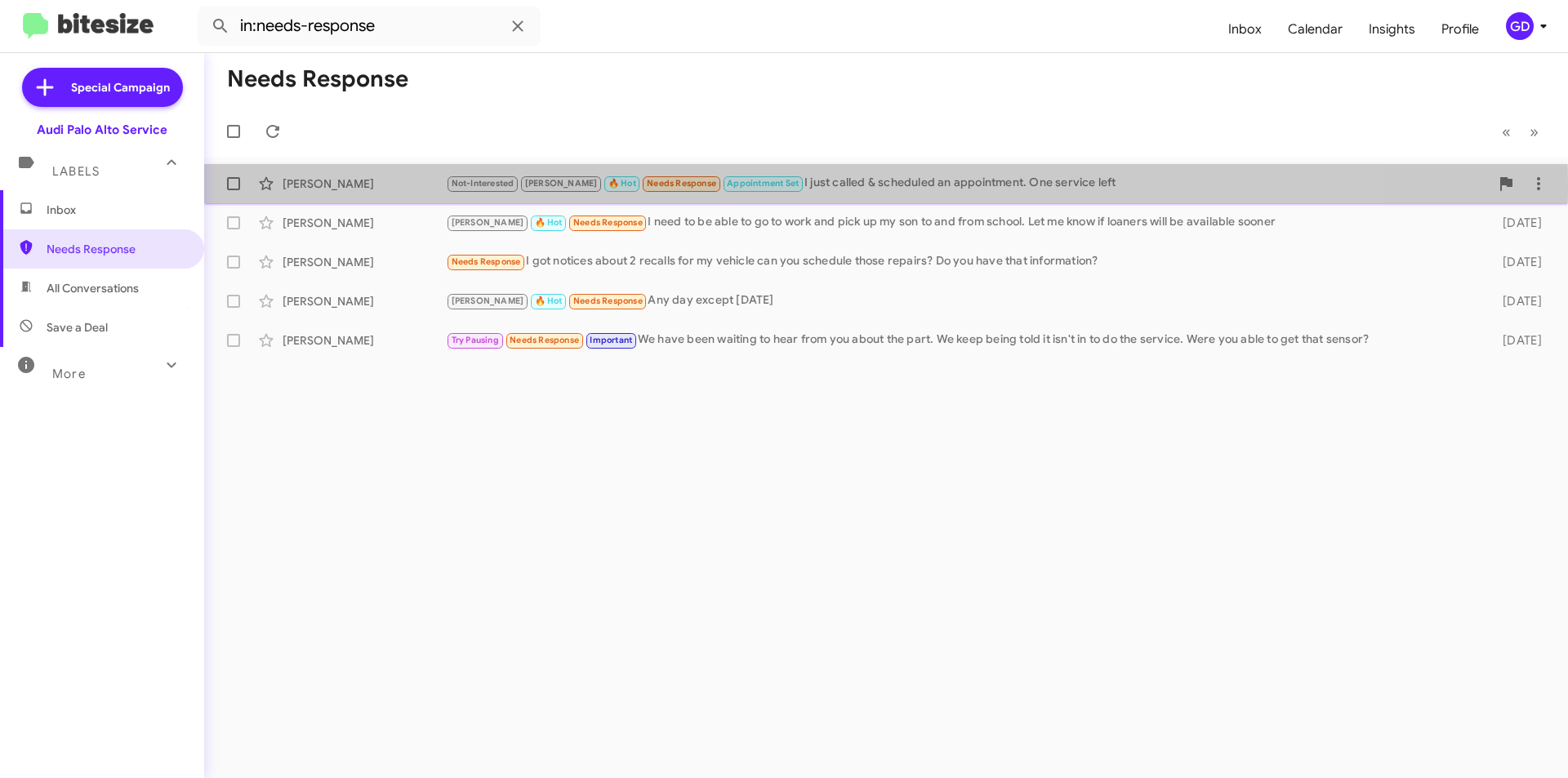
click at [335, 184] on div "[PERSON_NAME]" at bounding box center [364, 184] width 163 height 17
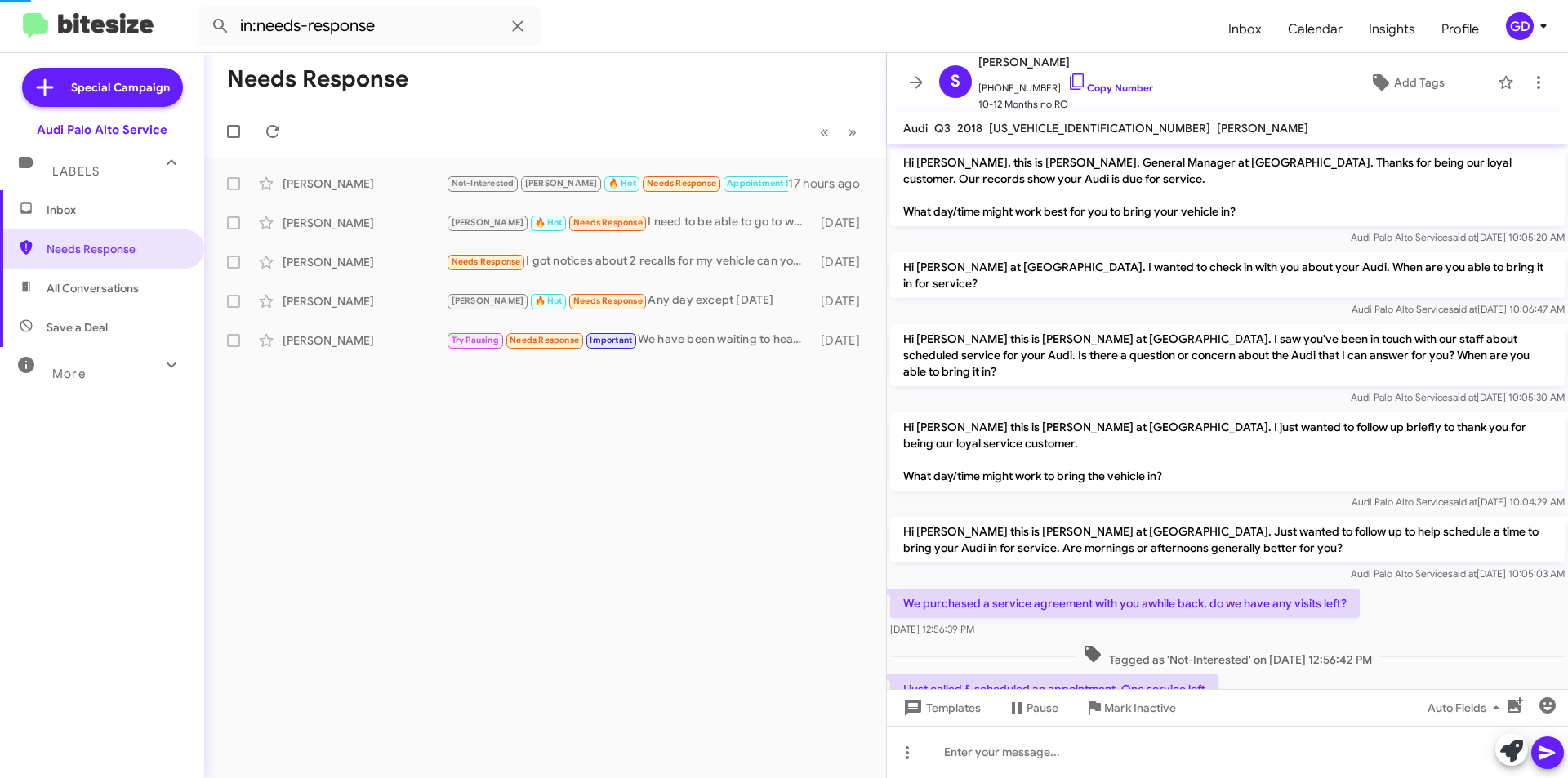
scroll to position [122, 0]
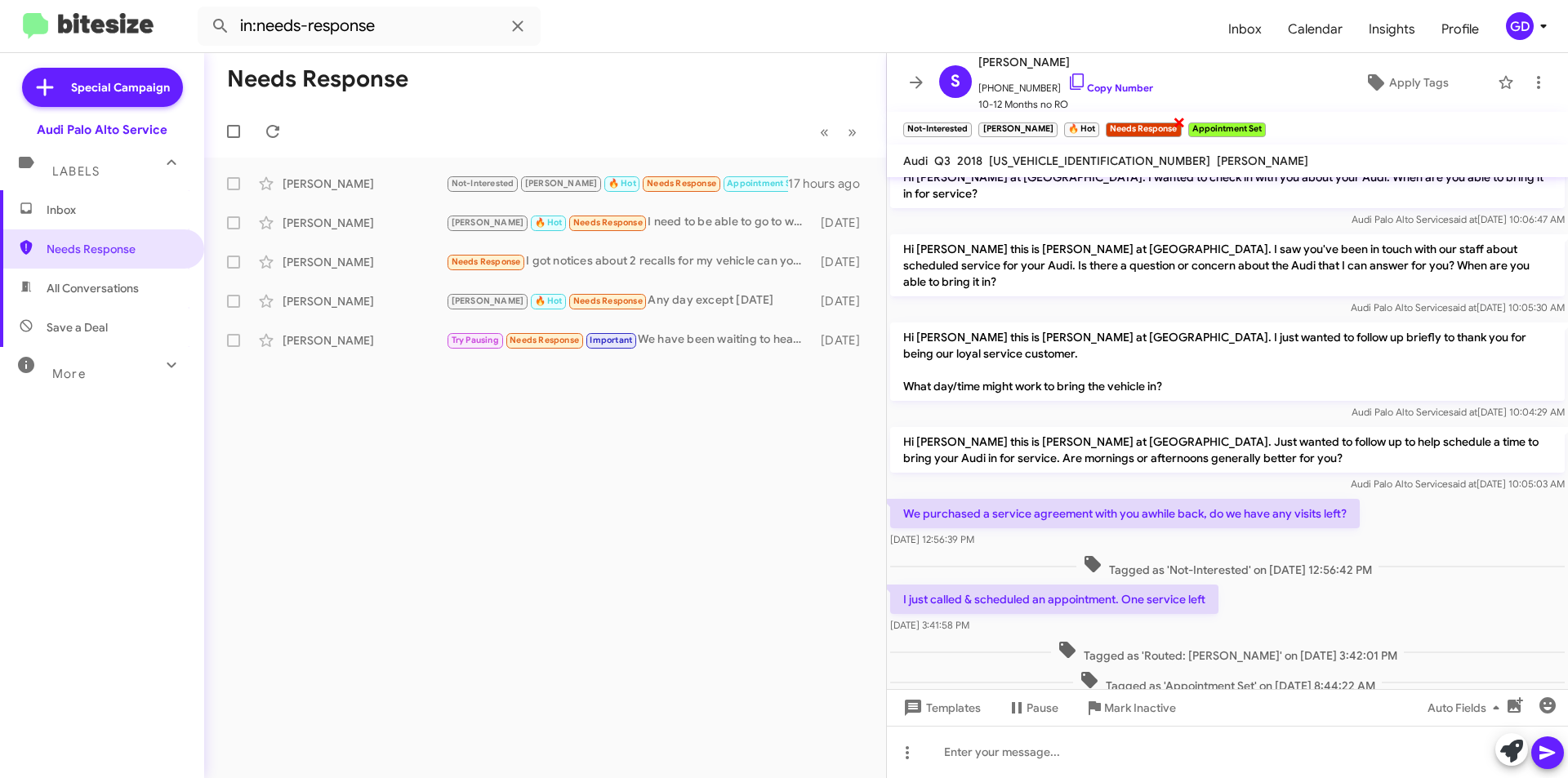
click at [1172, 122] on span "×" at bounding box center [1179, 121] width 13 height 19
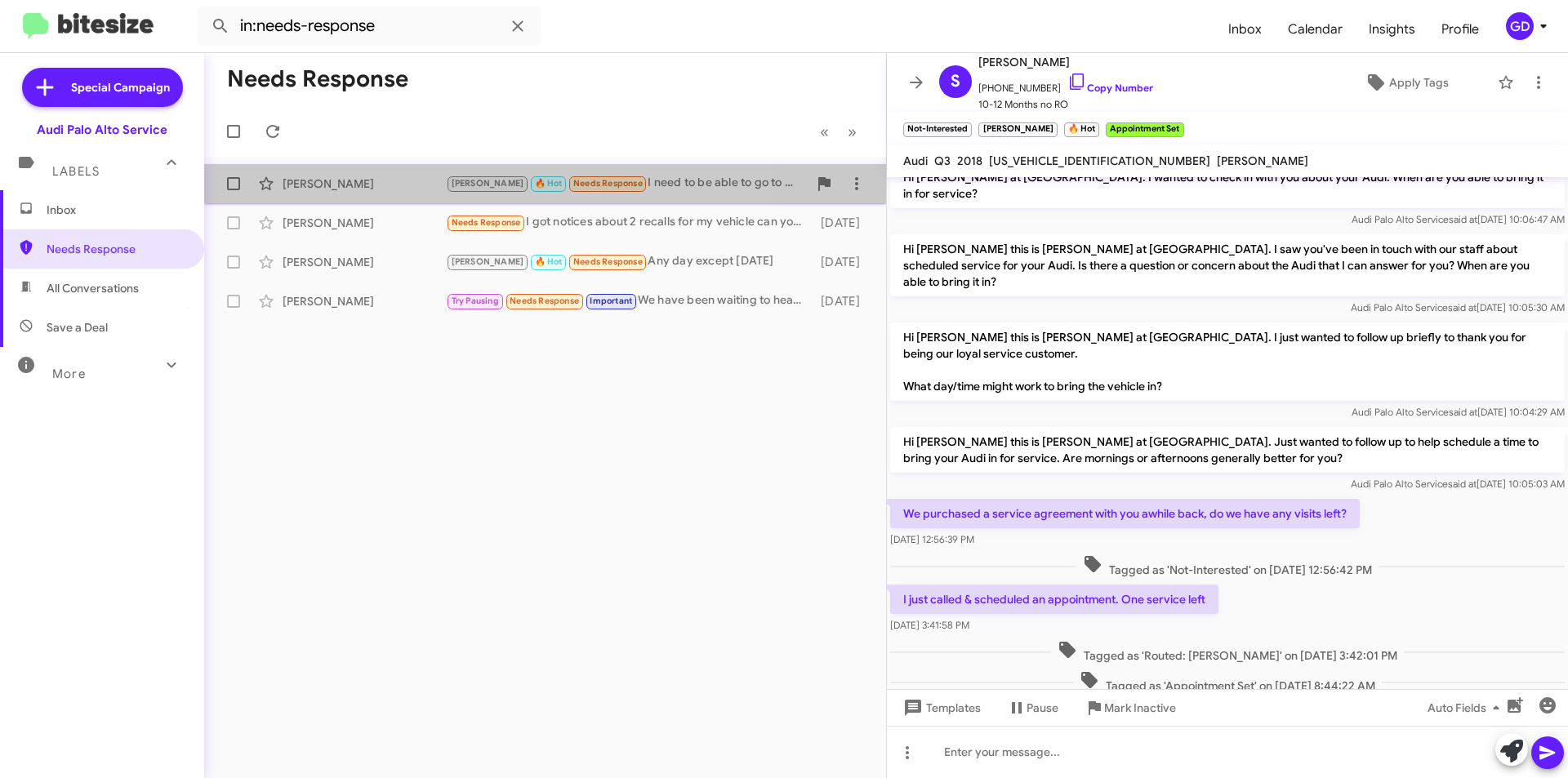
click at [312, 186] on div "[PERSON_NAME]" at bounding box center [364, 184] width 163 height 17
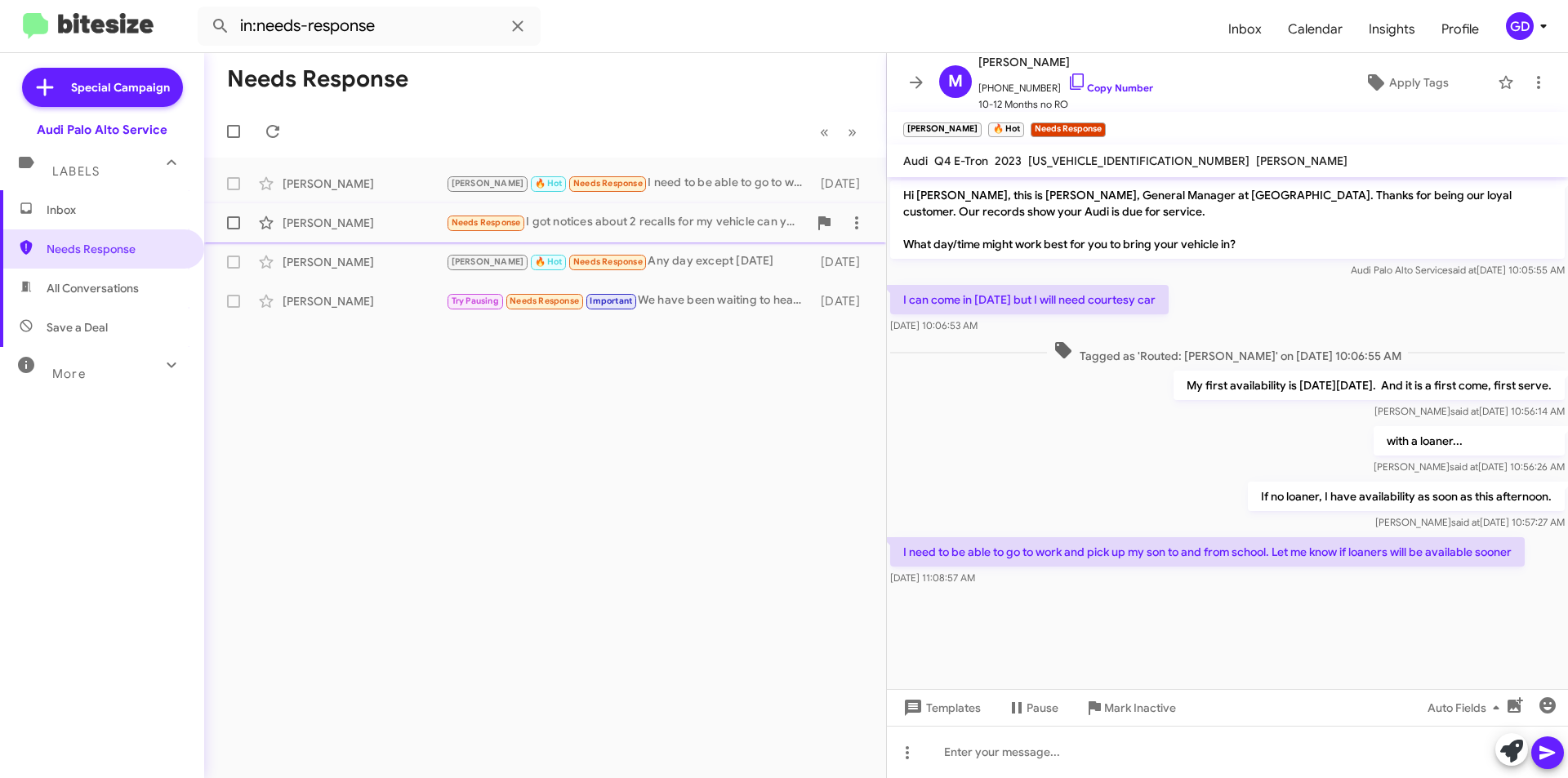
click at [307, 225] on div "[PERSON_NAME]" at bounding box center [364, 223] width 163 height 17
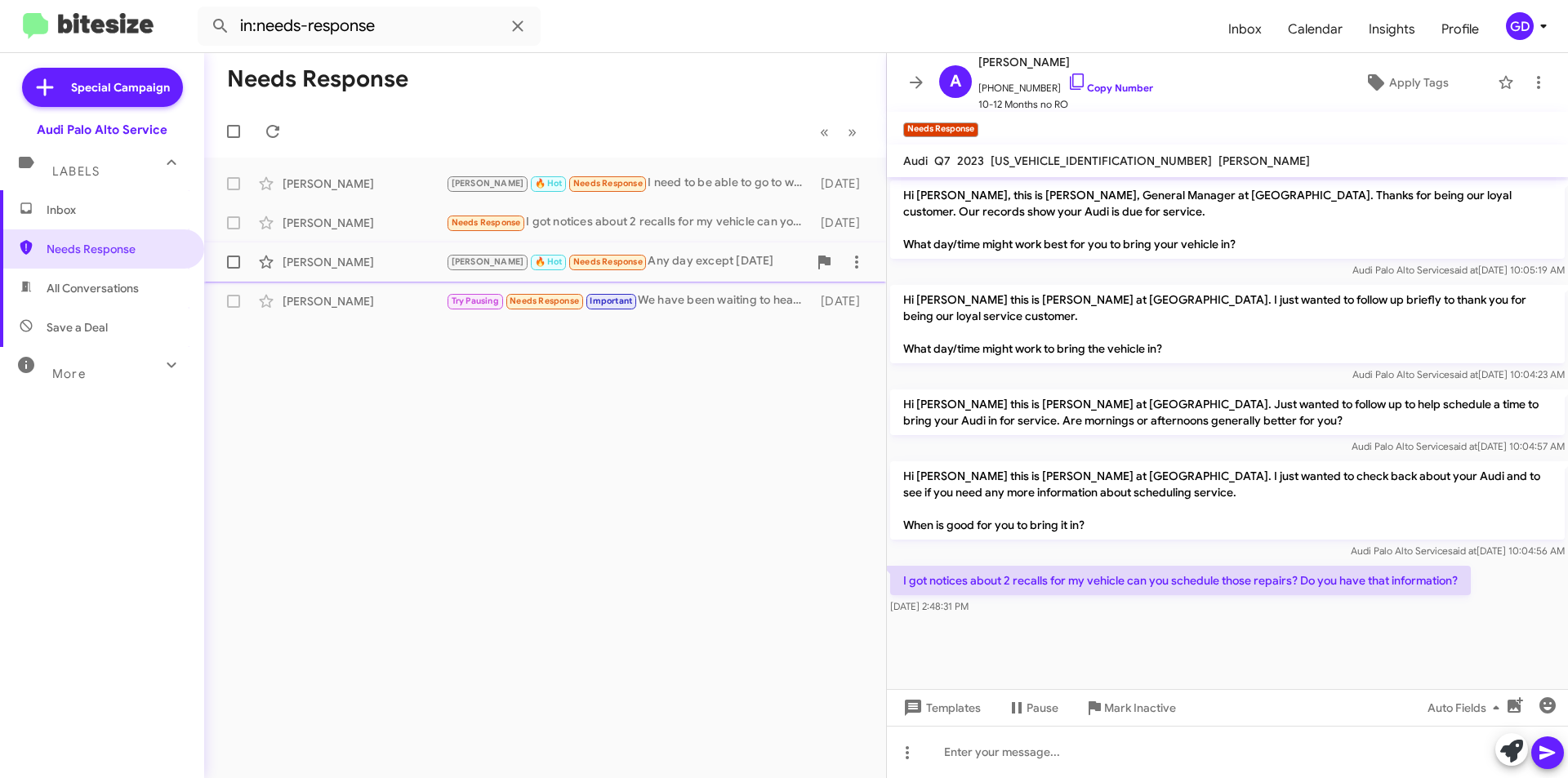
click at [299, 268] on div "[PERSON_NAME]" at bounding box center [364, 262] width 163 height 17
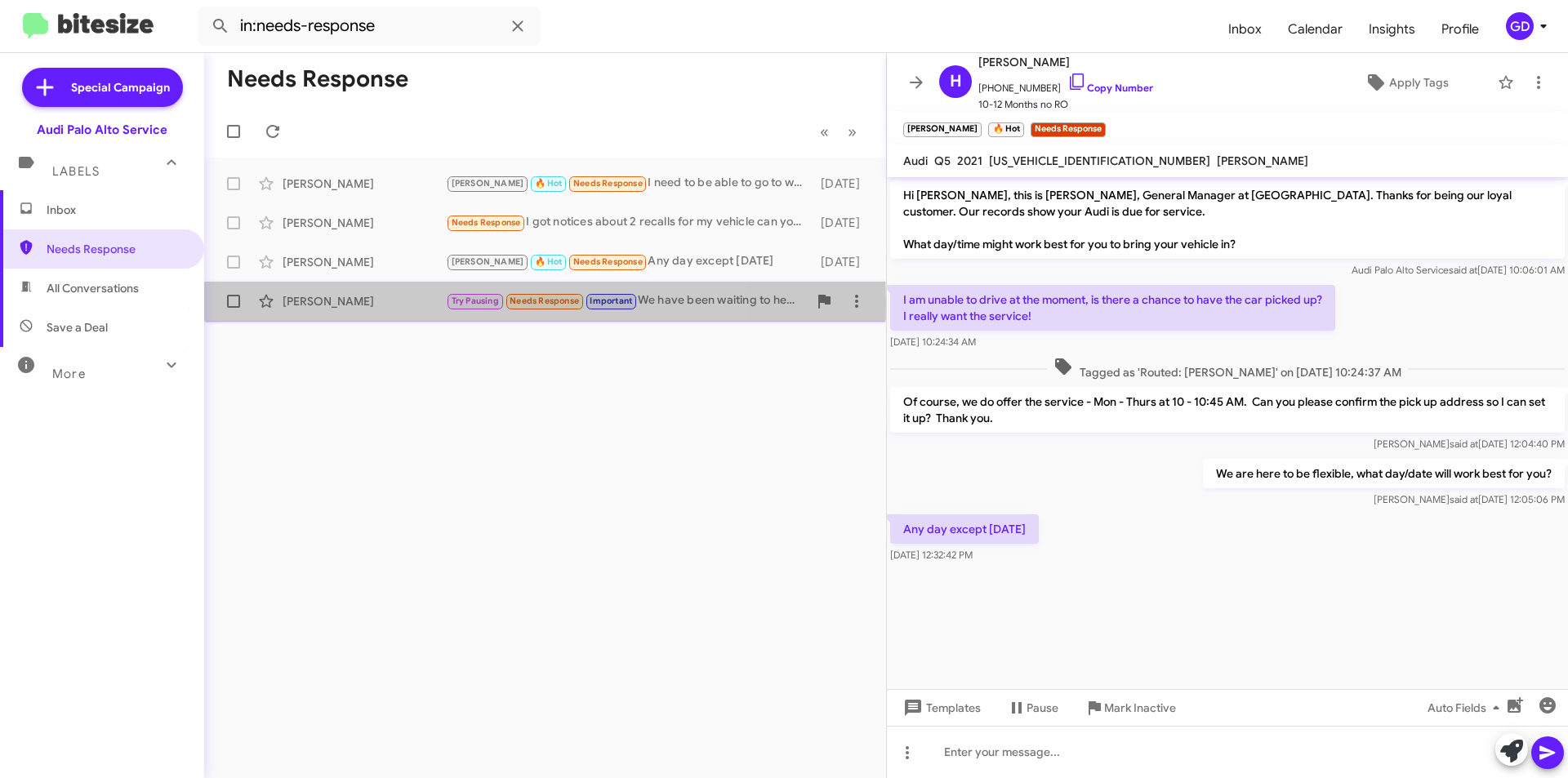
click at [299, 302] on div "[PERSON_NAME]" at bounding box center [364, 301] width 163 height 17
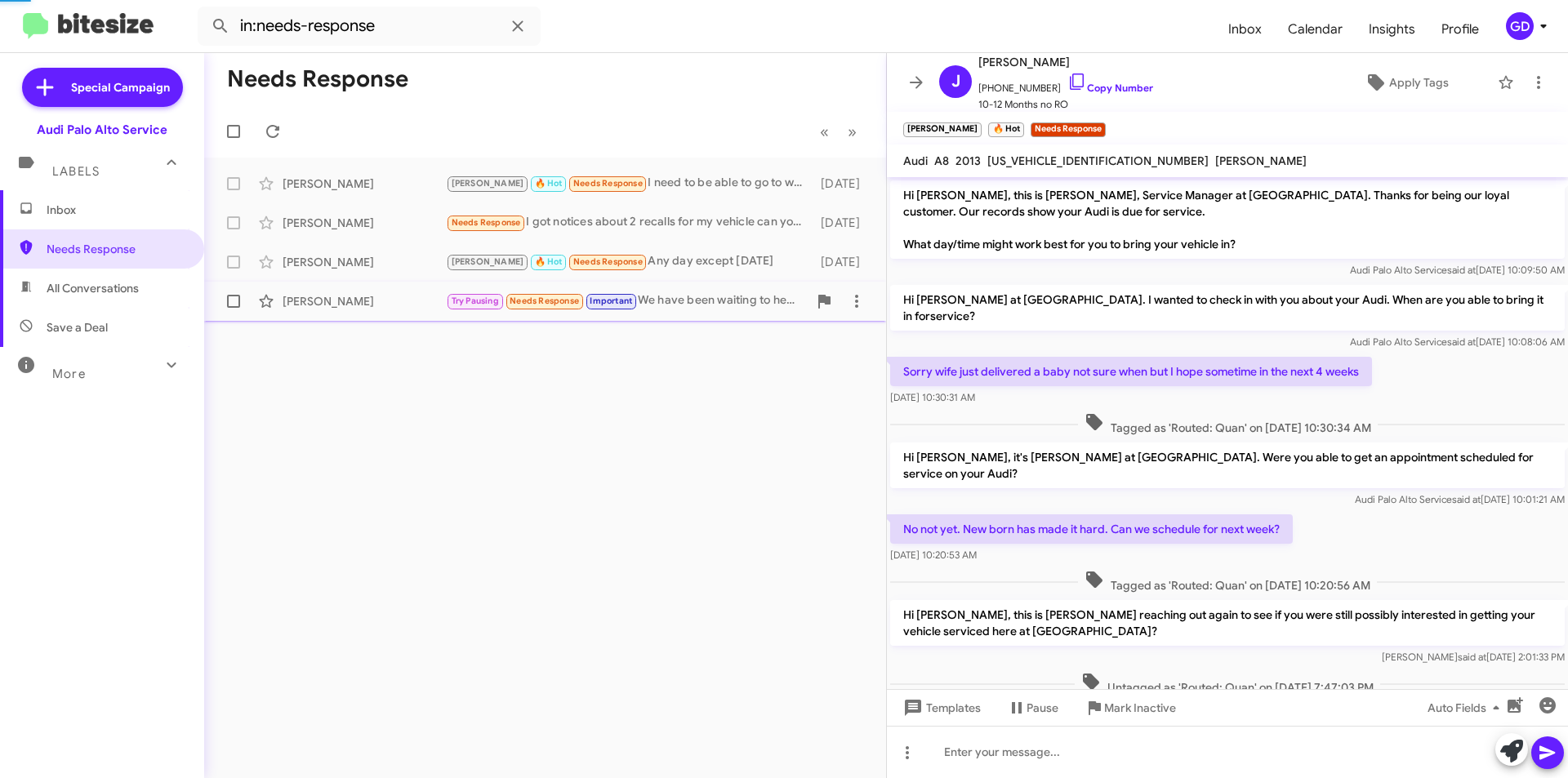
scroll to position [182, 0]
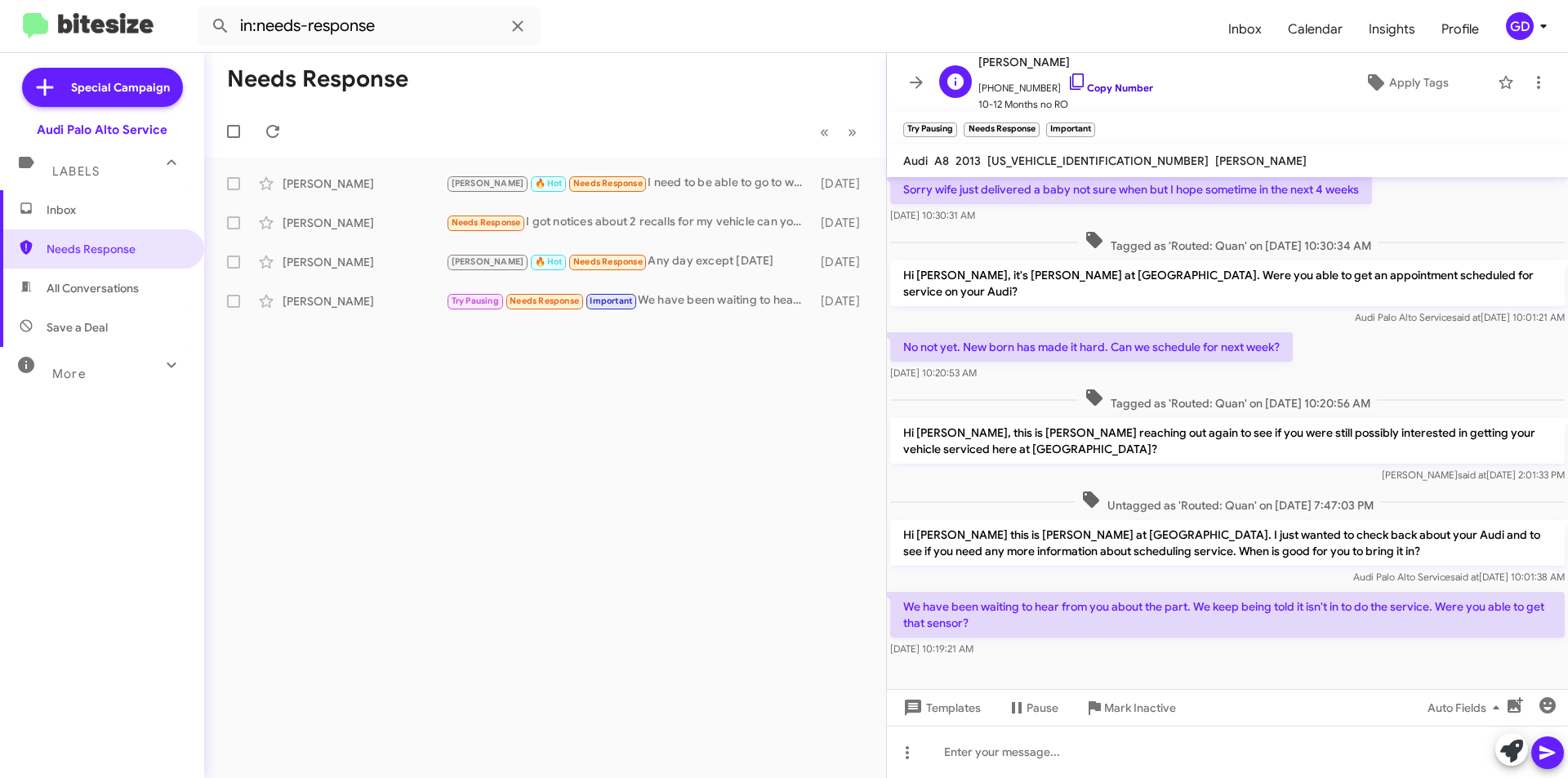
click at [1111, 89] on link "Copy Number" at bounding box center [1109, 87] width 86 height 12
click at [102, 291] on span "All Conversations" at bounding box center [93, 288] width 92 height 17
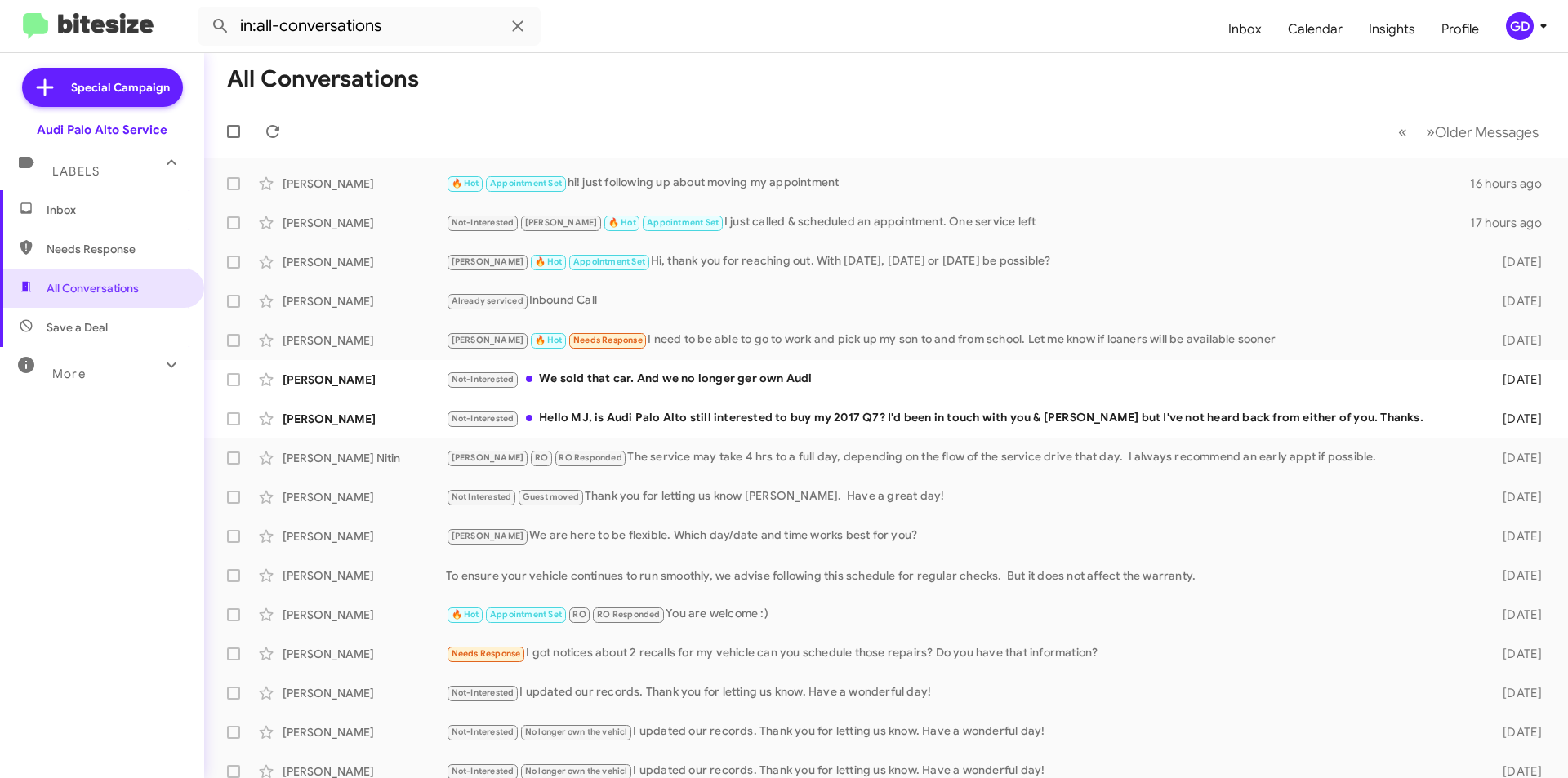
click at [58, 338] on span "Save a Deal" at bounding box center [102, 327] width 204 height 40
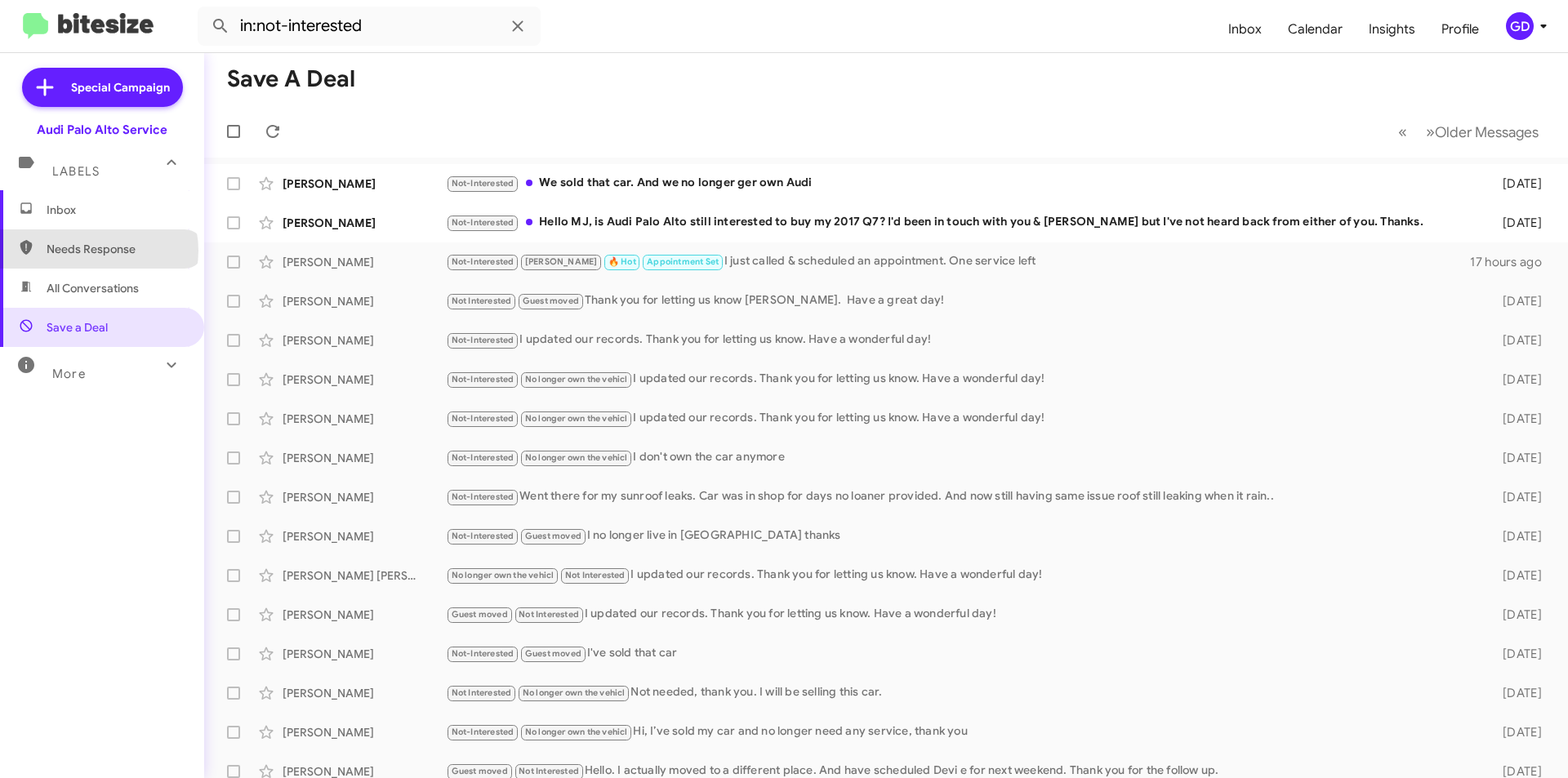
click at [99, 250] on span "Needs Response" at bounding box center [116, 250] width 139 height 17
type input "in:needs-response"
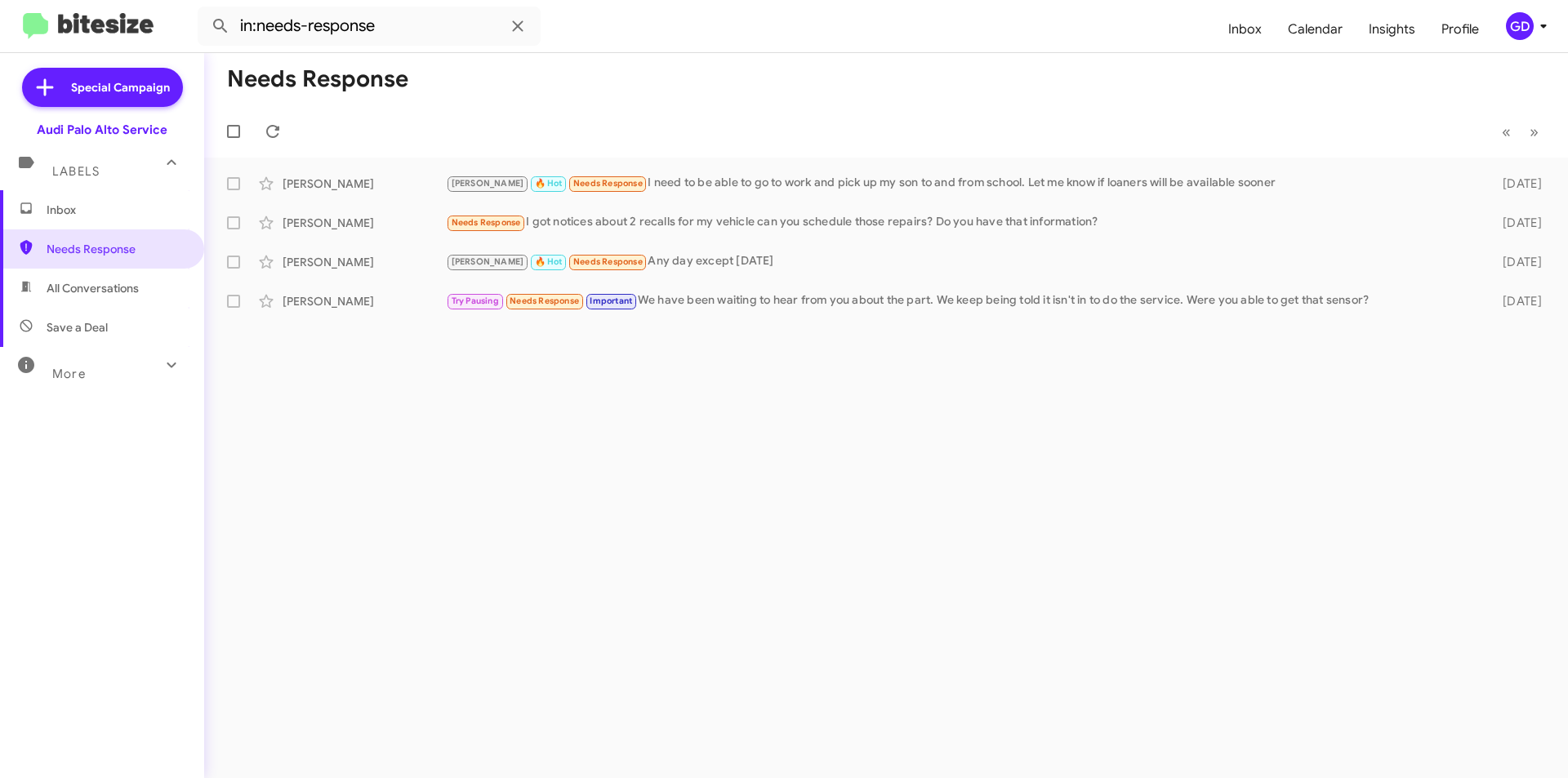
click at [344, 343] on div "Needs Response « Previous » Next [PERSON_NAME] Padrejuan [PERSON_NAME] 🔥 Hot Ne…" at bounding box center [886, 415] width 1364 height 725
